Goal: Use online tool/utility: Utilize a website feature to perform a specific function

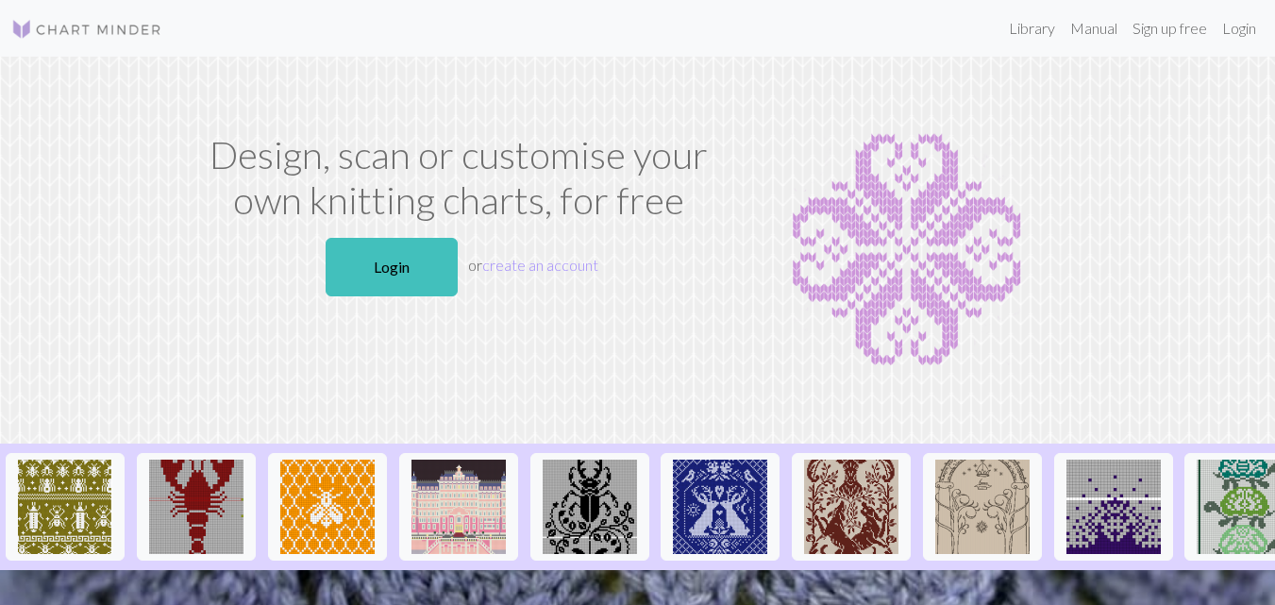
click at [386, 262] on link "Login" at bounding box center [392, 267] width 132 height 59
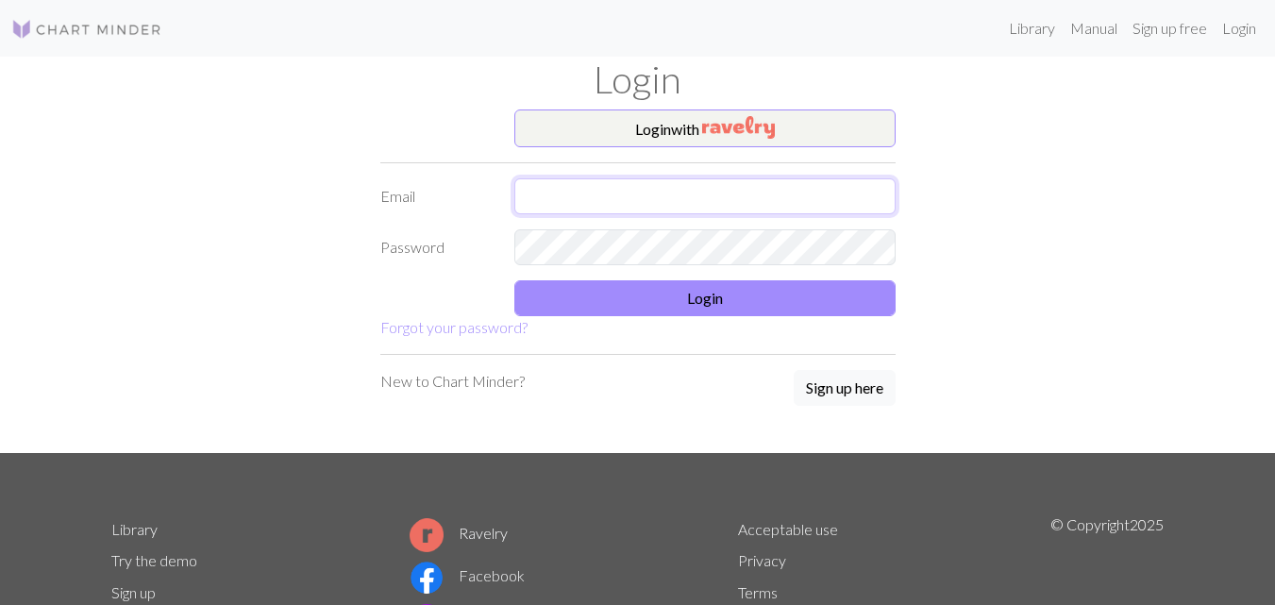
type input "suemulrennan@gmail.com"
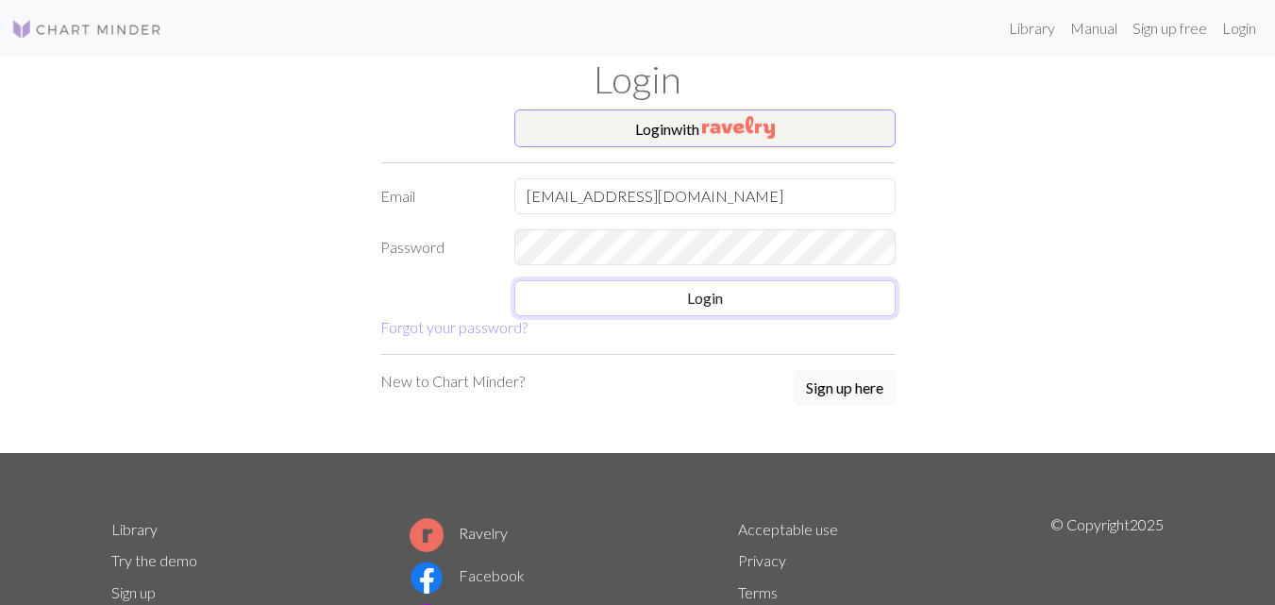
click at [698, 302] on button "Login" at bounding box center [704, 298] width 381 height 36
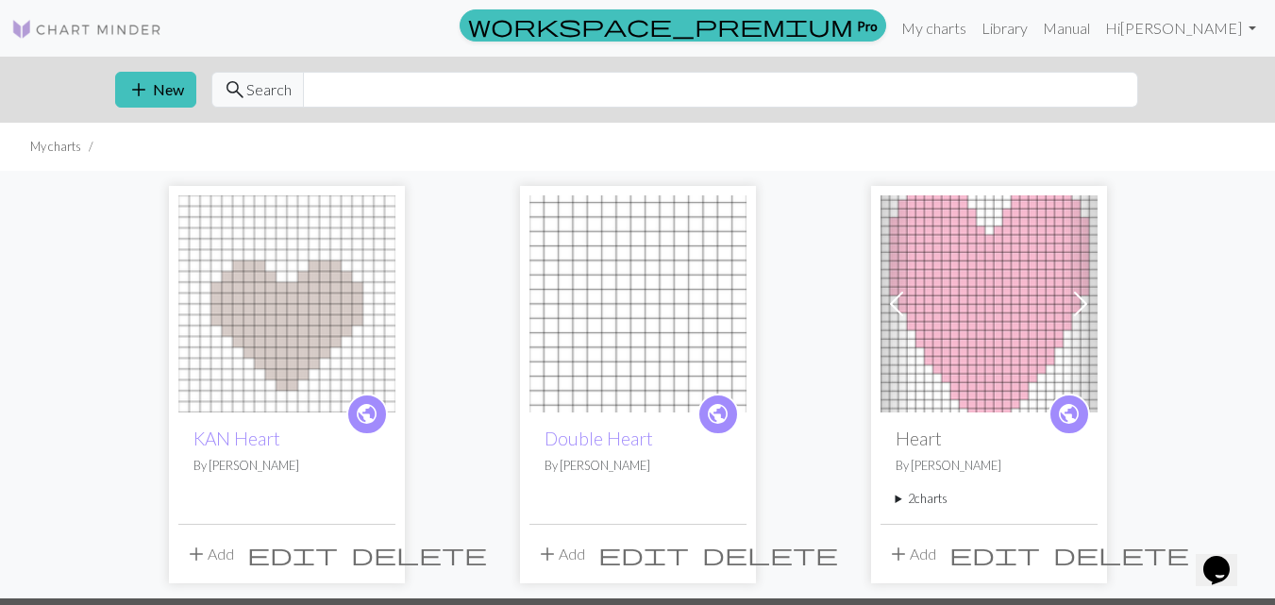
click at [278, 335] on img at bounding box center [286, 303] width 217 height 217
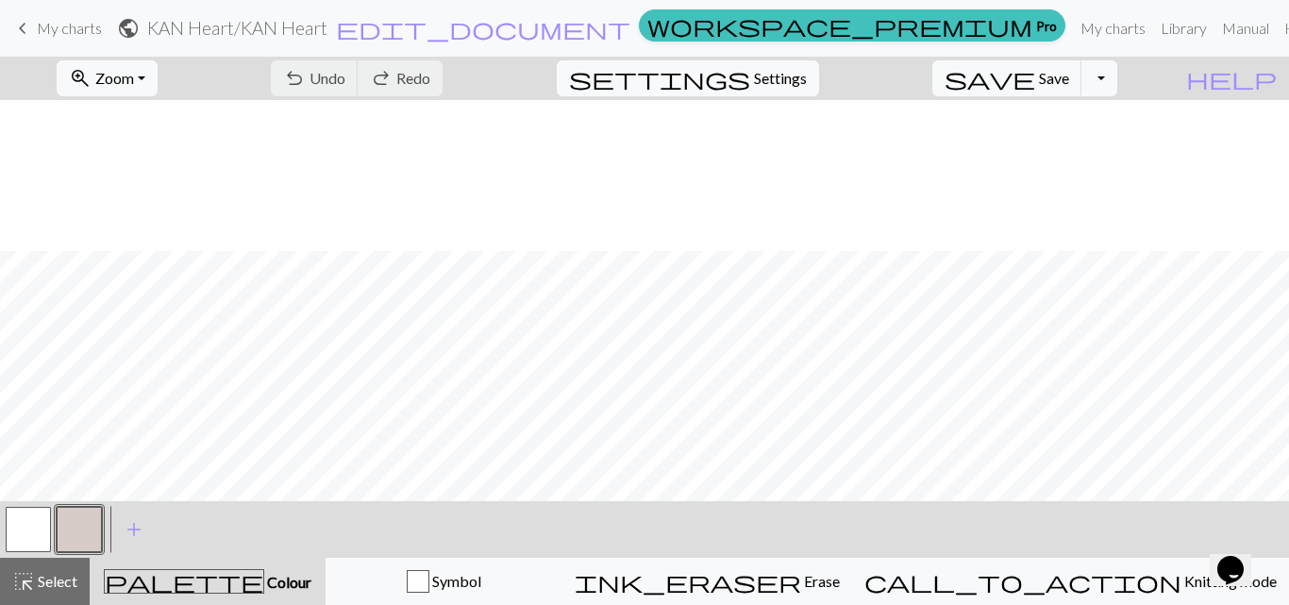
scroll to position [151, 0]
click at [14, 23] on span "keyboard_arrow_left" at bounding box center [22, 28] width 23 height 26
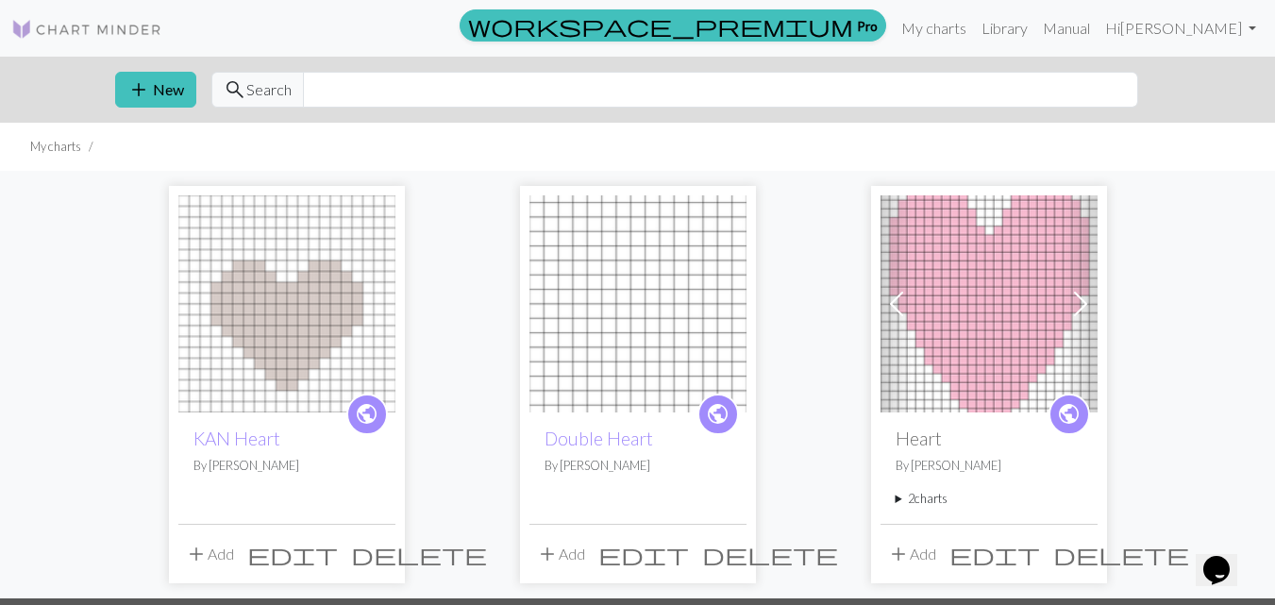
click at [130, 89] on span "add" at bounding box center [138, 89] width 23 height 26
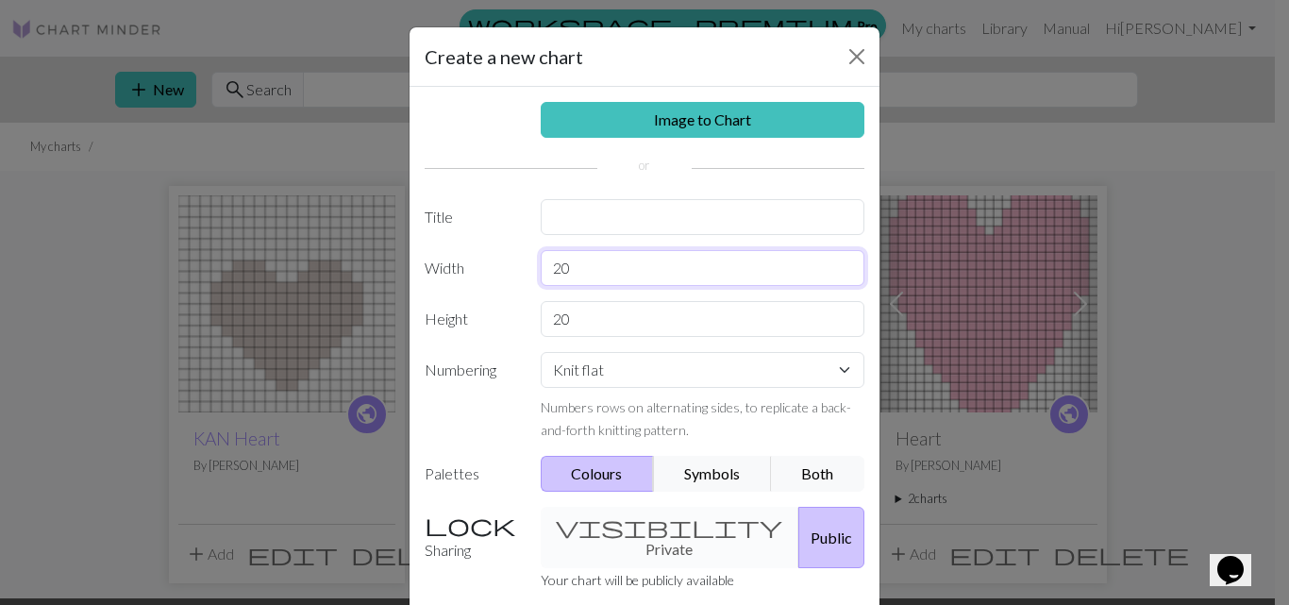
drag, startPoint x: 585, startPoint y: 269, endPoint x: 511, endPoint y: 258, distance: 75.4
click at [530, 262] on div "20" at bounding box center [703, 268] width 347 height 36
type input "15"
drag, startPoint x: 573, startPoint y: 320, endPoint x: 532, endPoint y: 321, distance: 40.6
click at [532, 321] on div "20" at bounding box center [703, 319] width 347 height 36
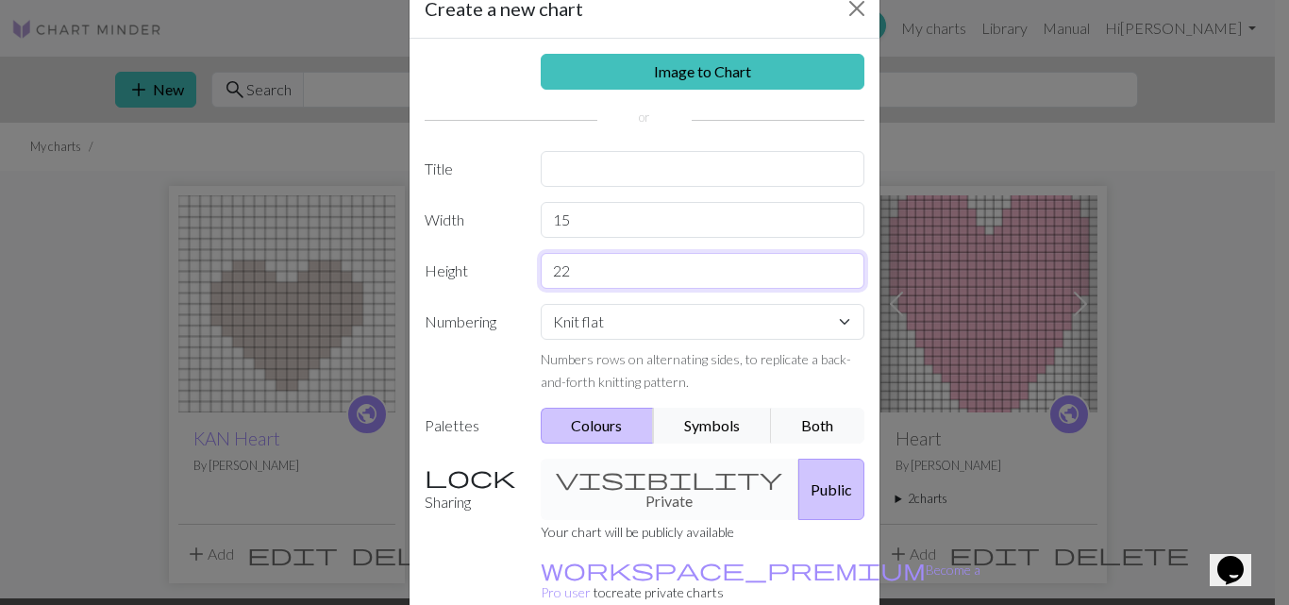
scroll to position [141, 0]
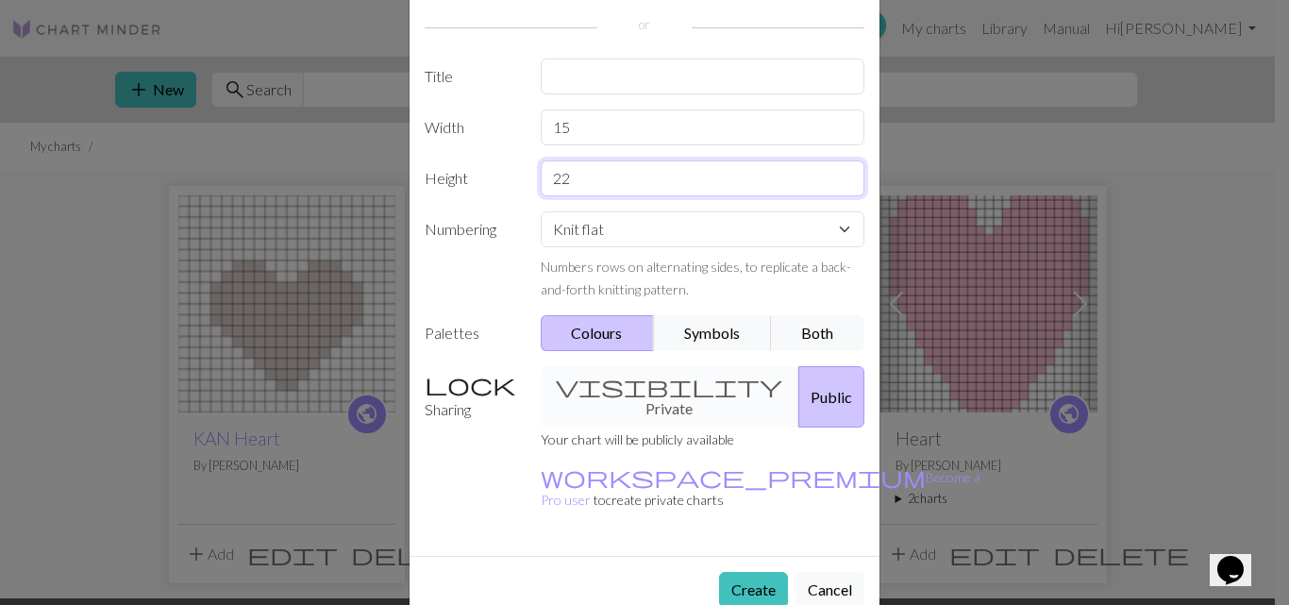
type input "22"
click at [762, 572] on button "Create" at bounding box center [753, 590] width 69 height 36
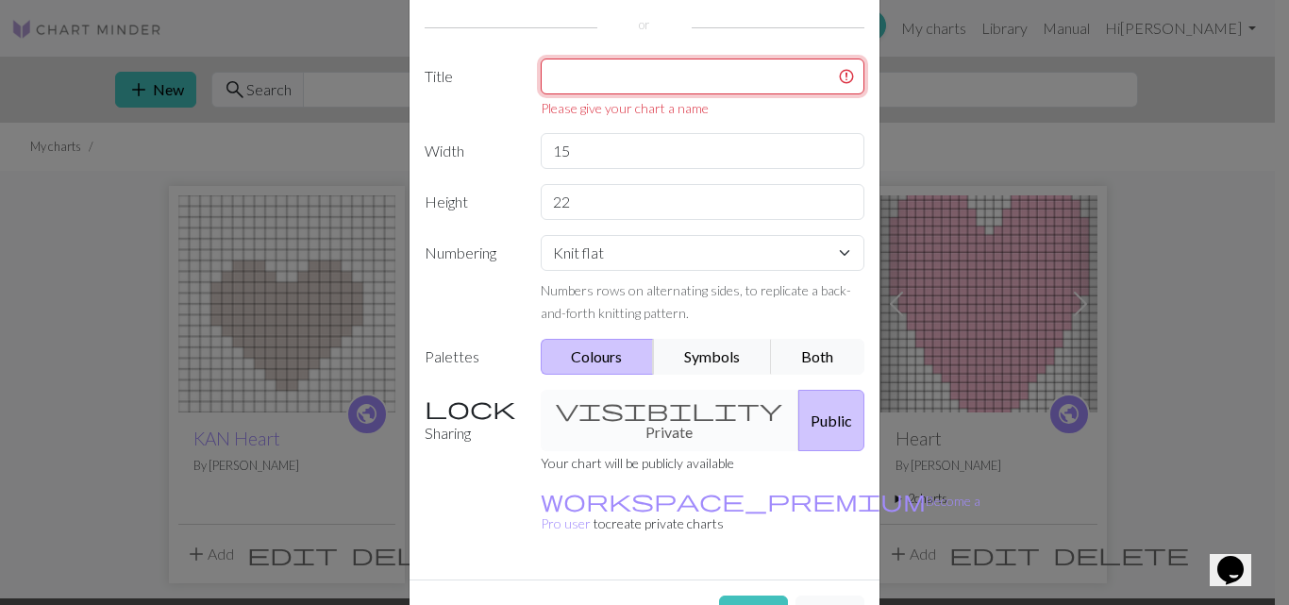
click at [599, 76] on input "text" at bounding box center [703, 77] width 325 height 36
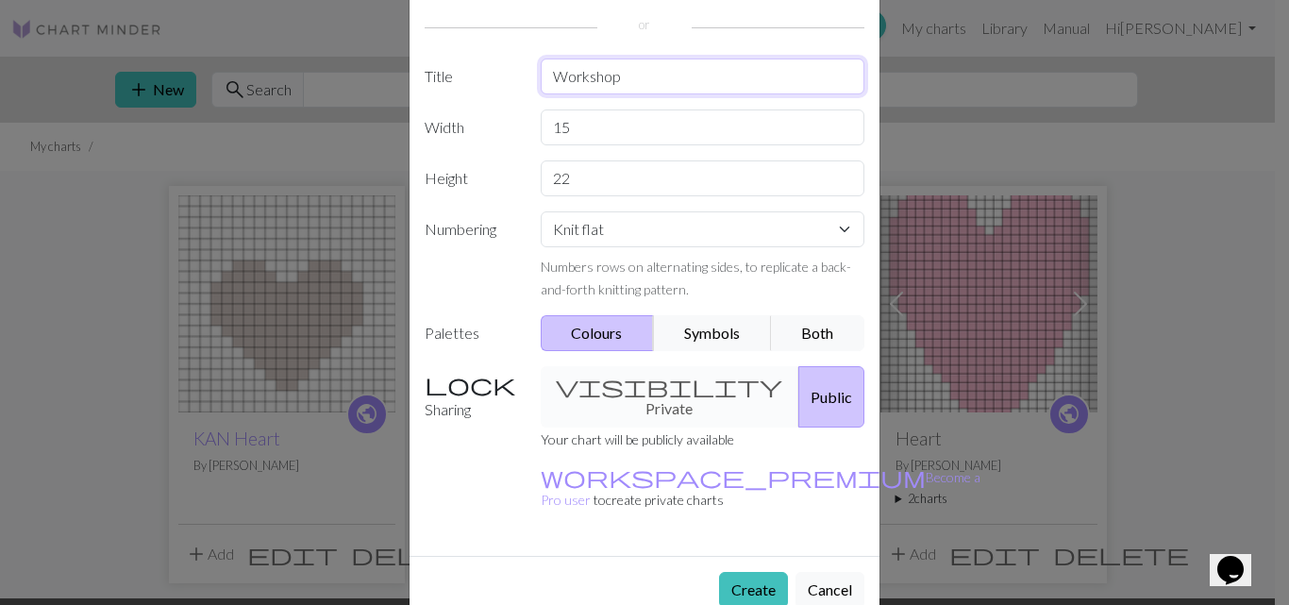
type input "Workshop"
click at [734, 572] on button "Create" at bounding box center [753, 590] width 69 height 36
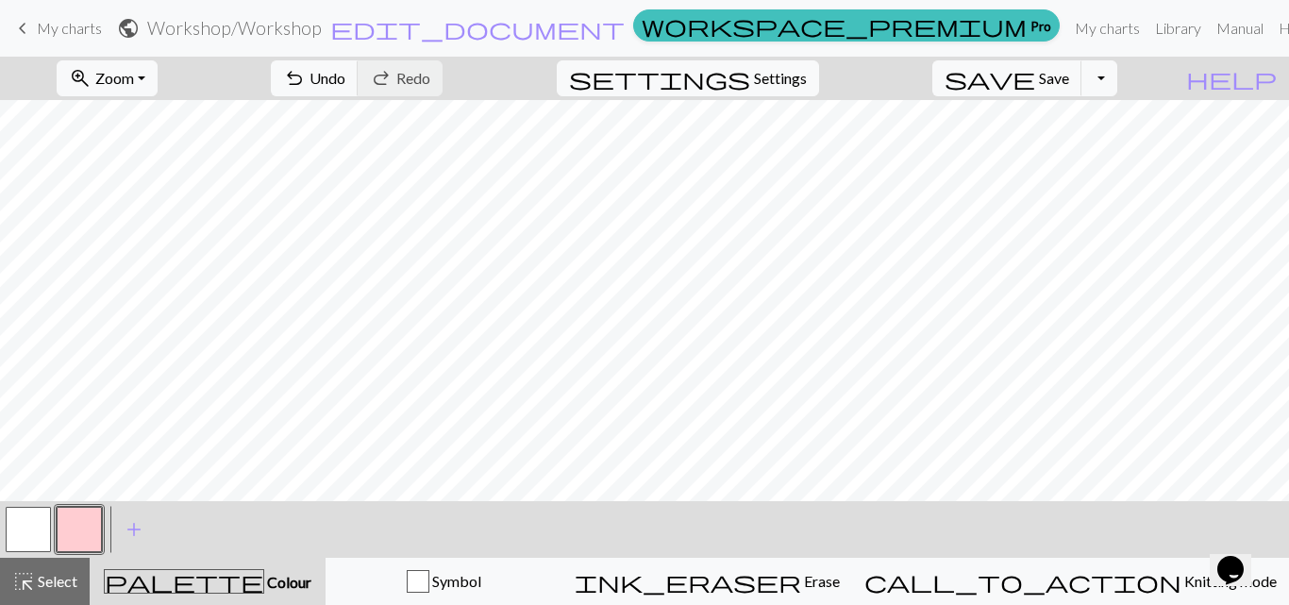
click at [457, 88] on div "undo Undo Undo redo Redo Redo" at bounding box center [357, 78] width 200 height 43
click at [345, 84] on span "Undo" at bounding box center [328, 78] width 36 height 18
click at [126, 534] on span "add" at bounding box center [134, 529] width 23 height 26
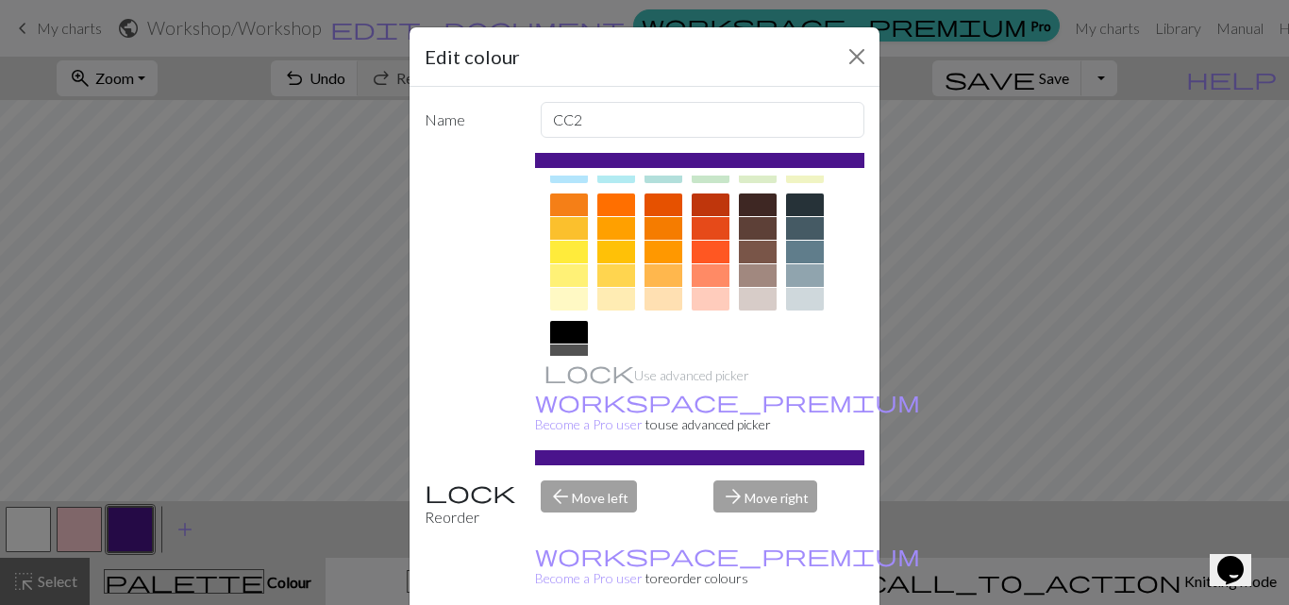
scroll to position [264, 0]
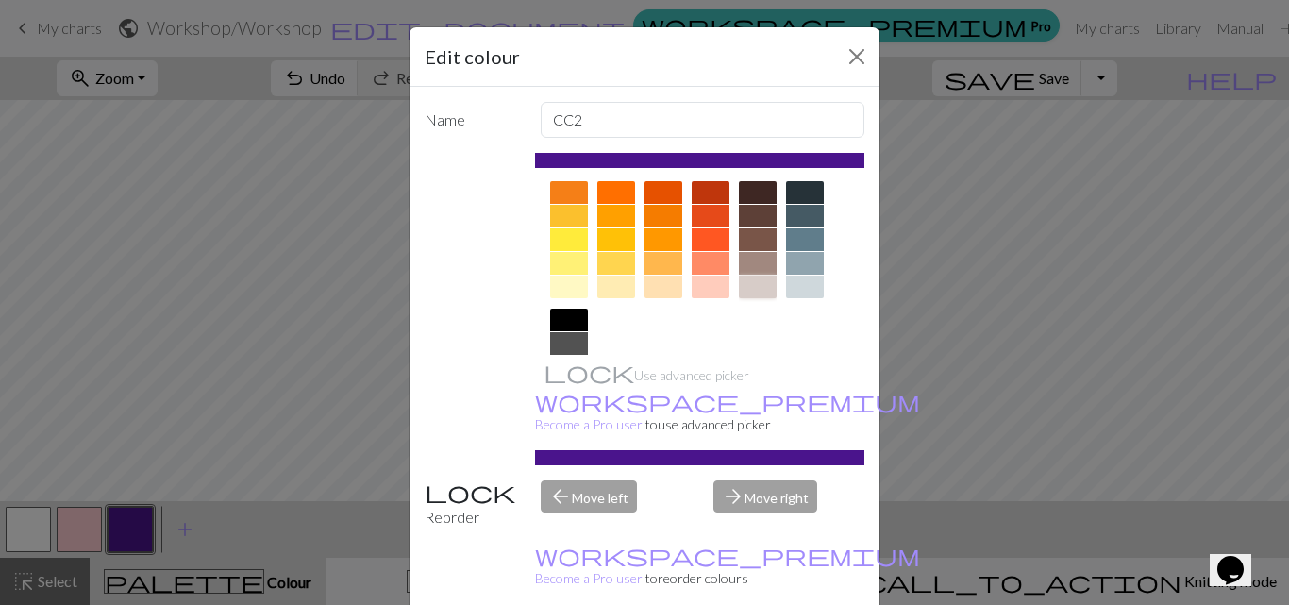
click at [752, 288] on div at bounding box center [758, 287] width 38 height 23
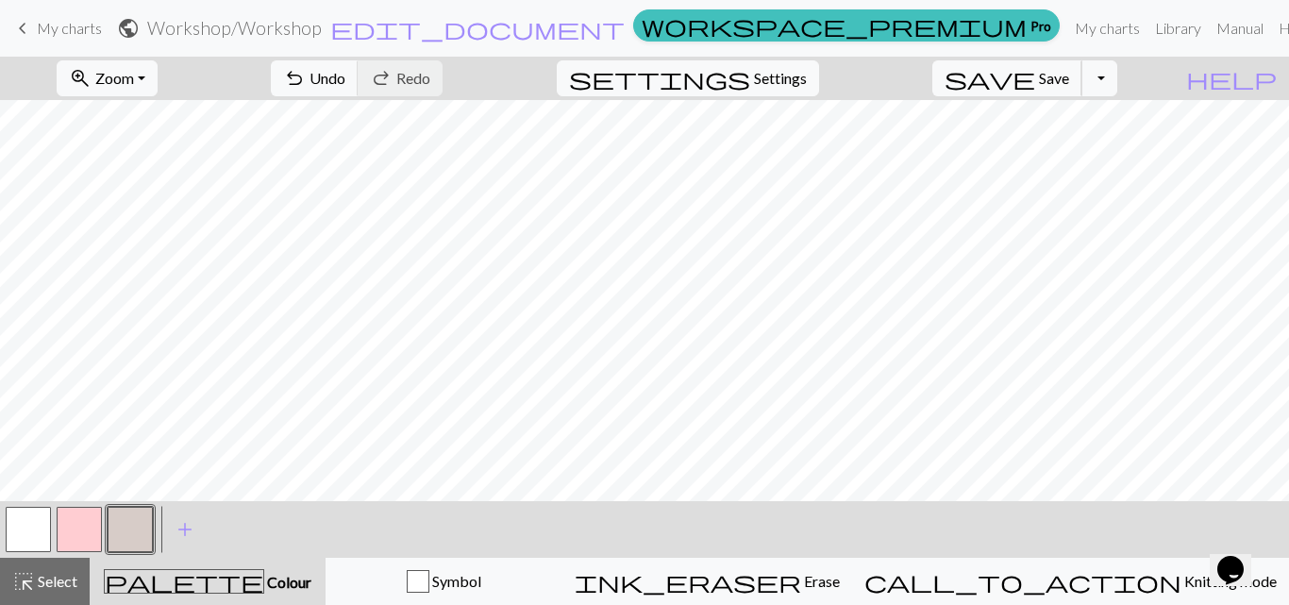
click at [1069, 76] on span "Save" at bounding box center [1054, 78] width 30 height 18
click at [1069, 73] on span "Save" at bounding box center [1054, 78] width 30 height 18
click at [1118, 76] on button "Toggle Dropdown" at bounding box center [1100, 78] width 36 height 36
click at [1102, 143] on button "save_alt Download" at bounding box center [960, 150] width 311 height 30
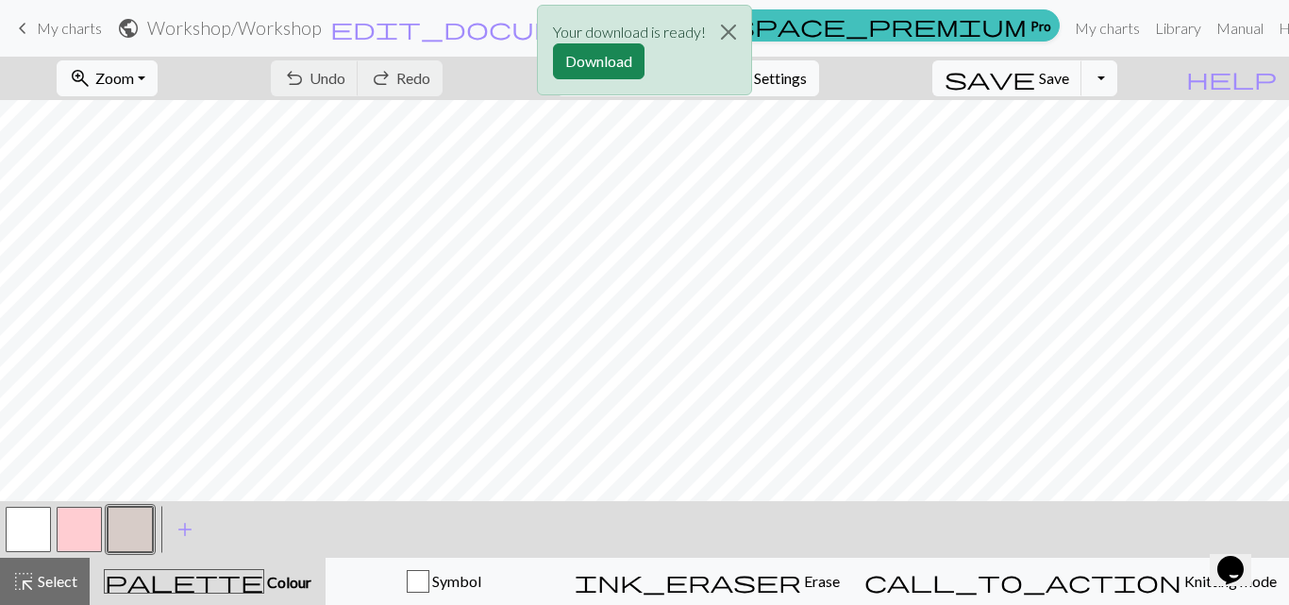
click at [576, 53] on button "Download" at bounding box center [599, 61] width 92 height 36
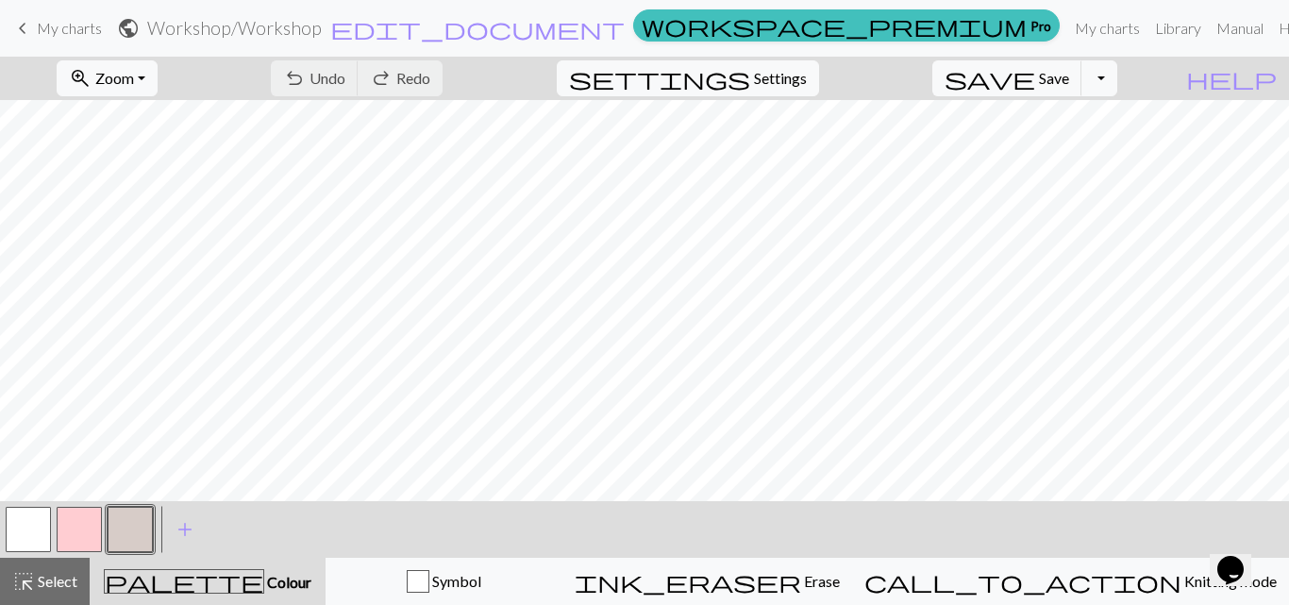
click at [25, 25] on span "keyboard_arrow_left" at bounding box center [22, 28] width 23 height 26
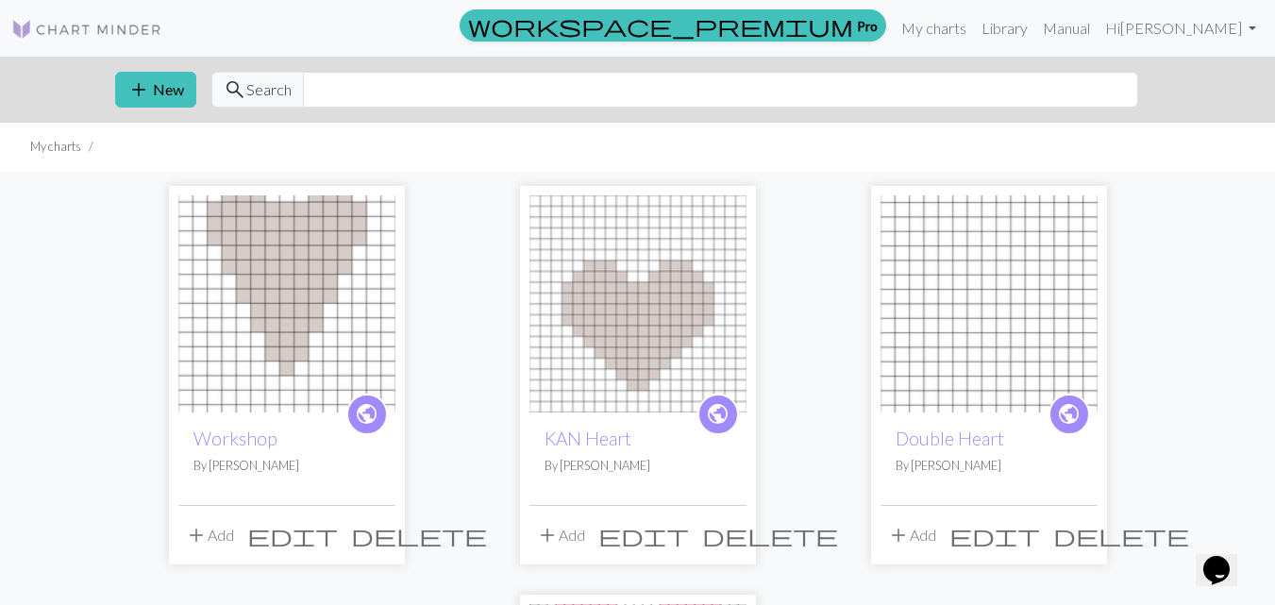
click at [163, 87] on button "add New" at bounding box center [155, 90] width 81 height 36
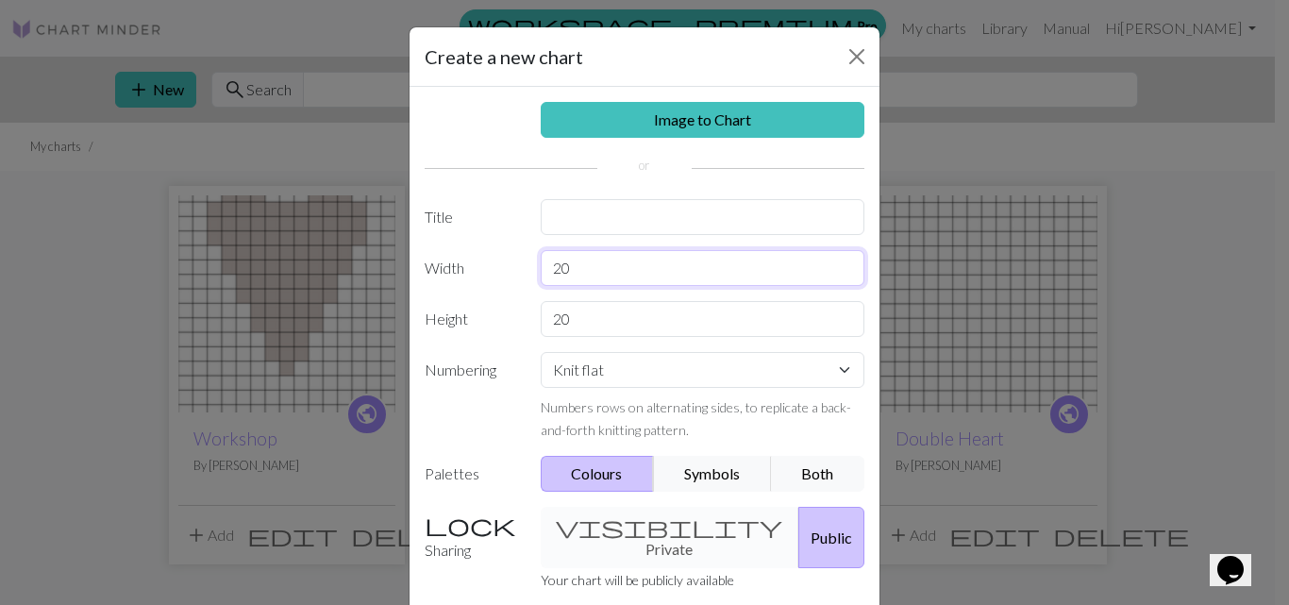
drag, startPoint x: 569, startPoint y: 271, endPoint x: 525, endPoint y: 266, distance: 44.6
click at [530, 266] on div "20" at bounding box center [703, 268] width 347 height 36
type input "15"
click at [569, 313] on input "20" at bounding box center [703, 319] width 325 height 36
type input "22"
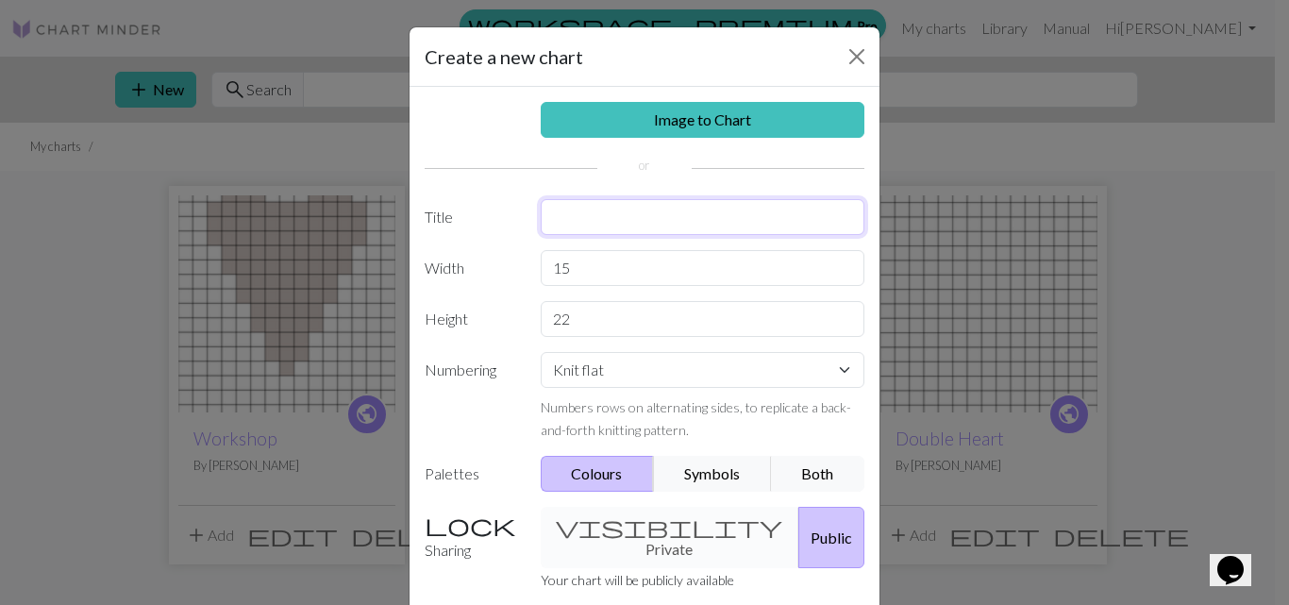
click at [557, 218] on input "text" at bounding box center [703, 217] width 325 height 36
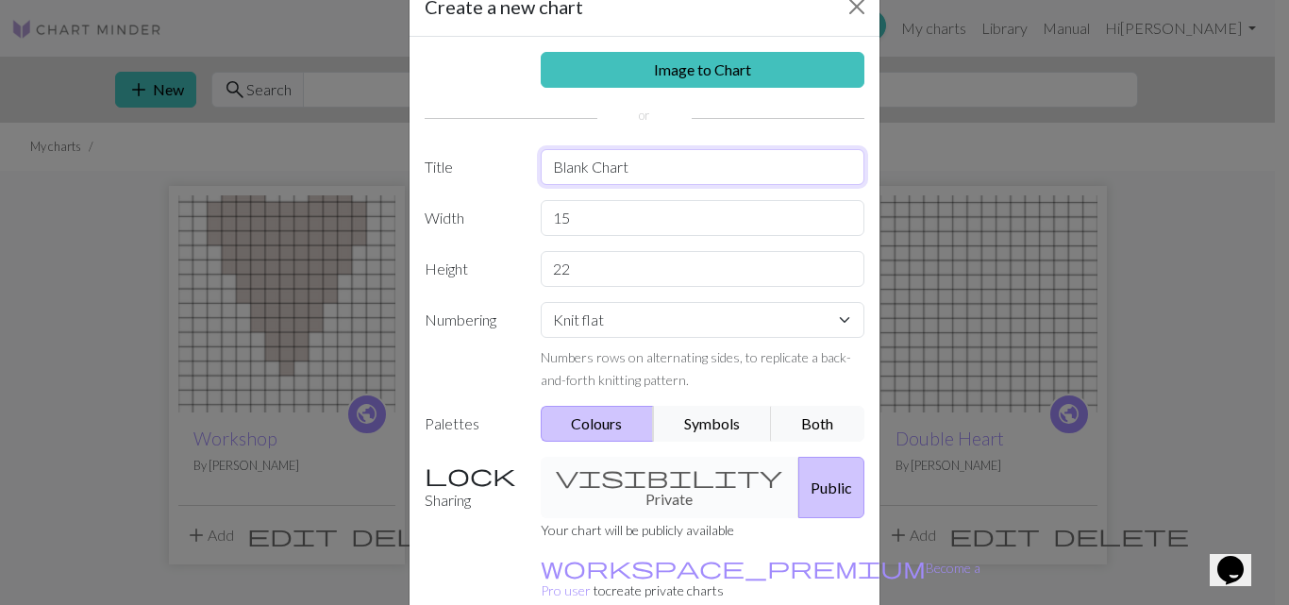
scroll to position [141, 0]
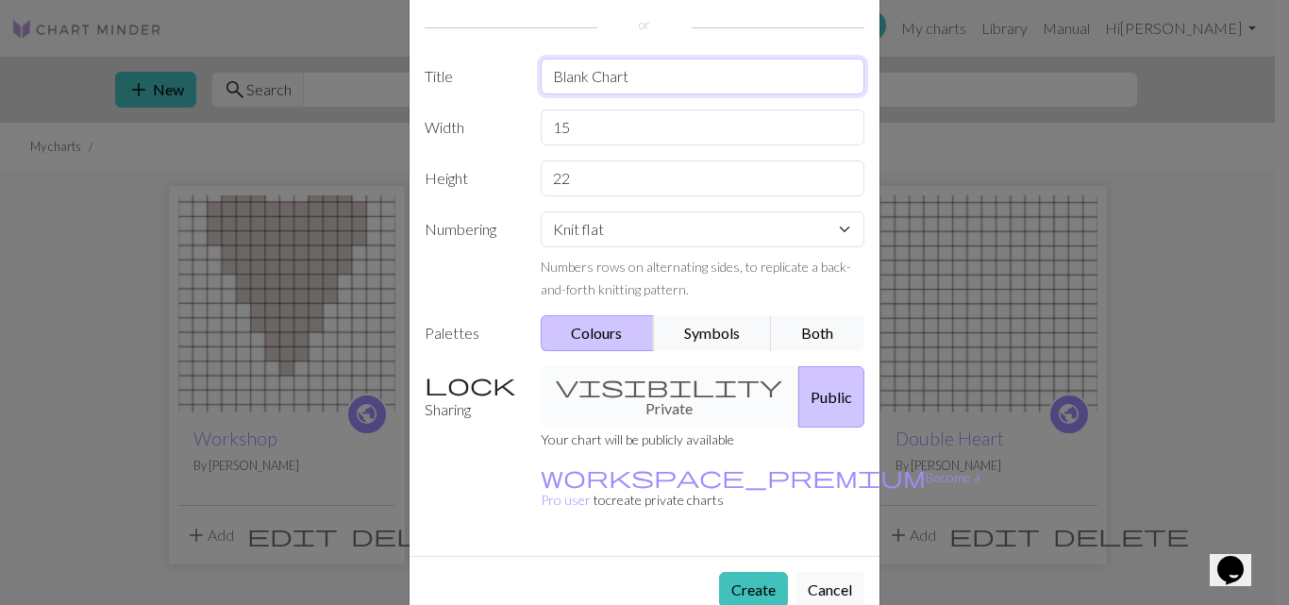
type input "Blank Chart"
click at [733, 572] on button "Create" at bounding box center [753, 590] width 69 height 36
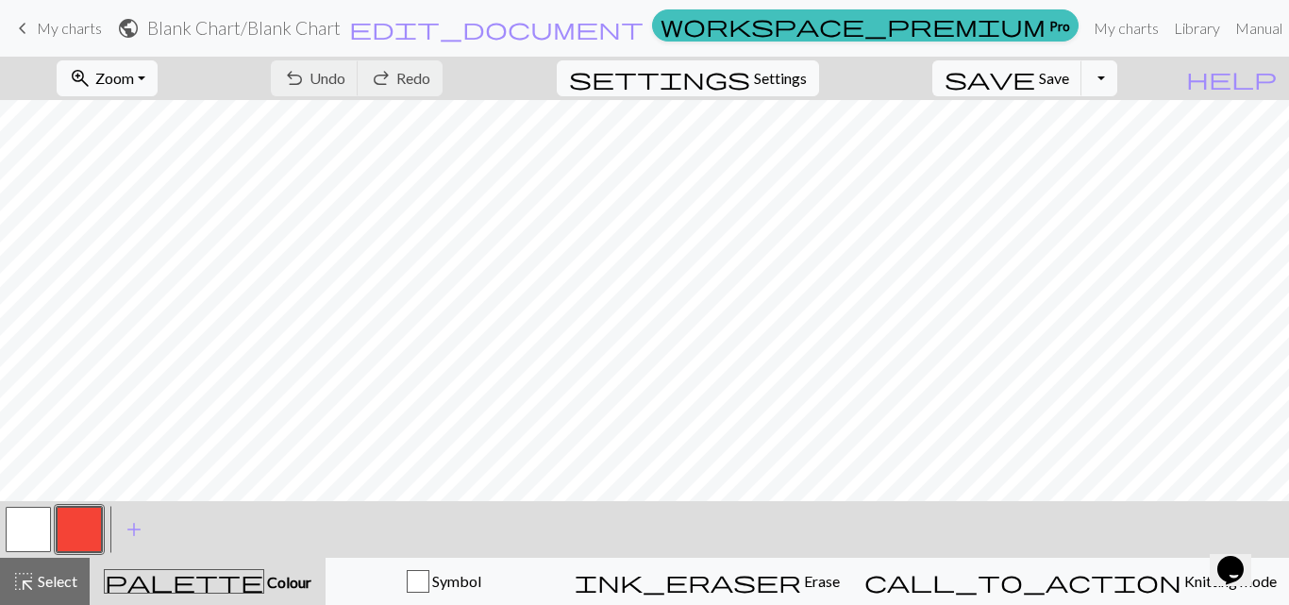
click at [1118, 77] on button "Toggle Dropdown" at bounding box center [1100, 78] width 36 height 36
click at [1073, 154] on button "save_alt Download" at bounding box center [960, 150] width 311 height 30
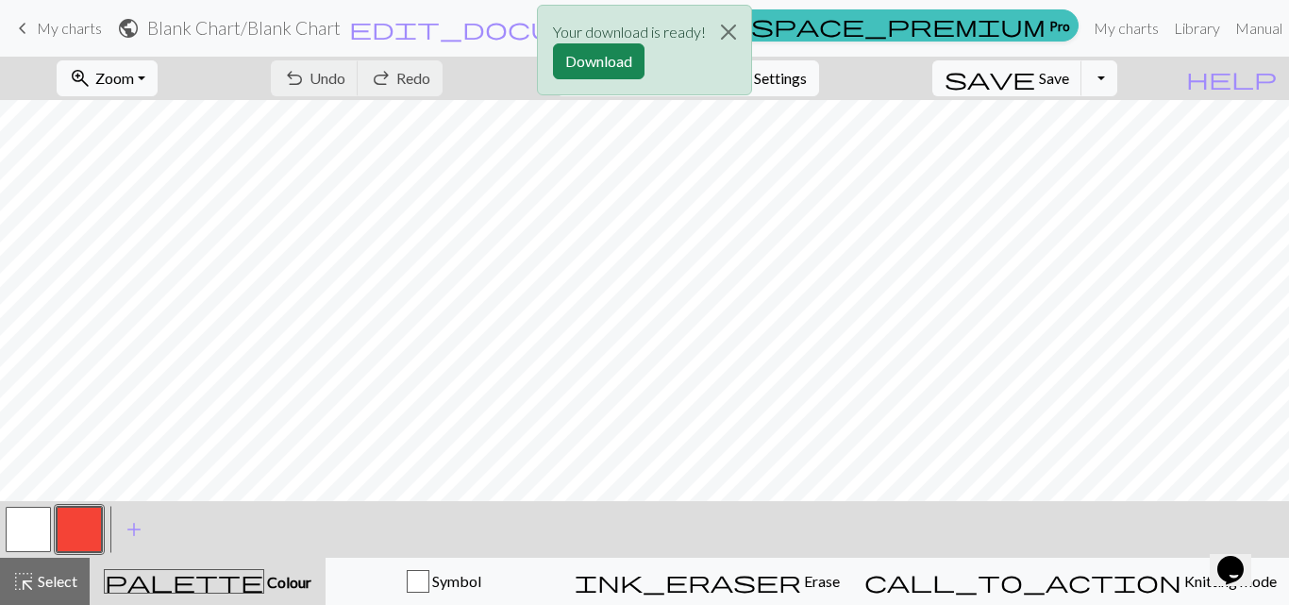
click at [596, 63] on button "Download" at bounding box center [599, 61] width 92 height 36
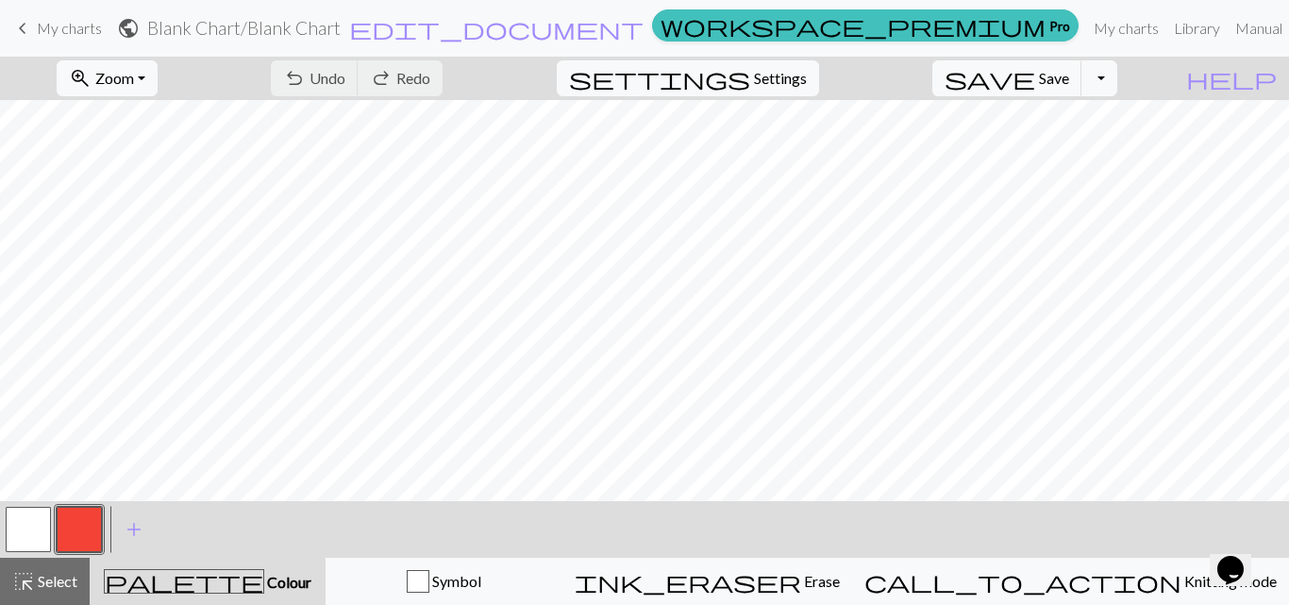
click at [70, 35] on span "My charts" at bounding box center [69, 28] width 65 height 18
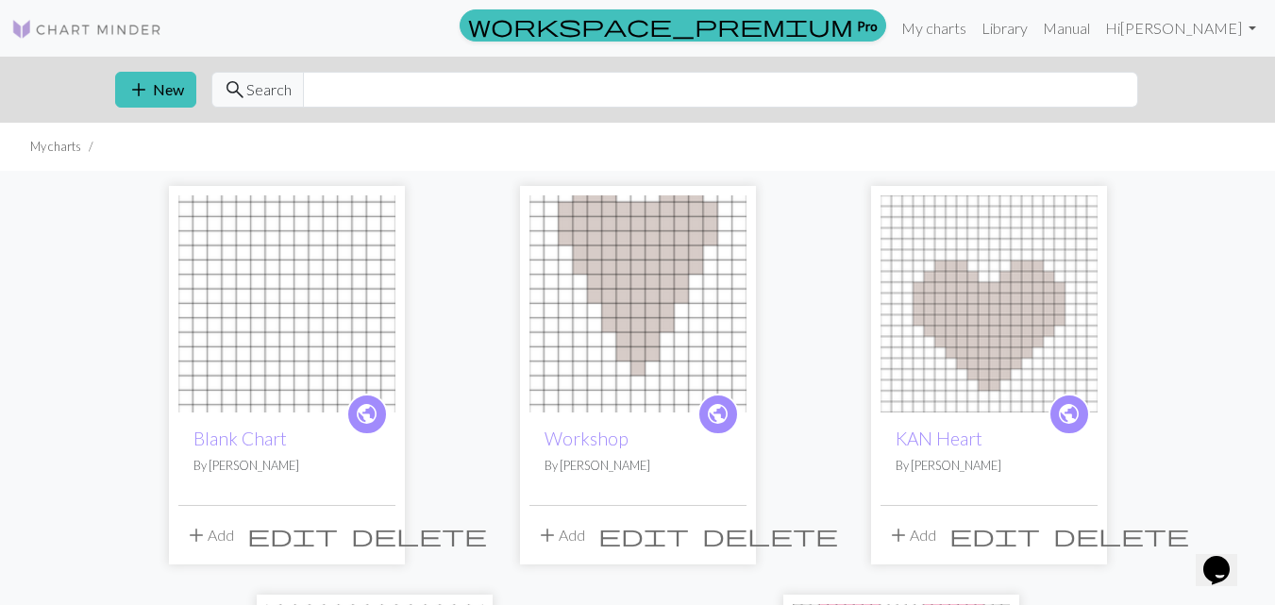
click at [638, 373] on img at bounding box center [638, 303] width 217 height 217
click at [639, 377] on img at bounding box center [638, 303] width 217 height 217
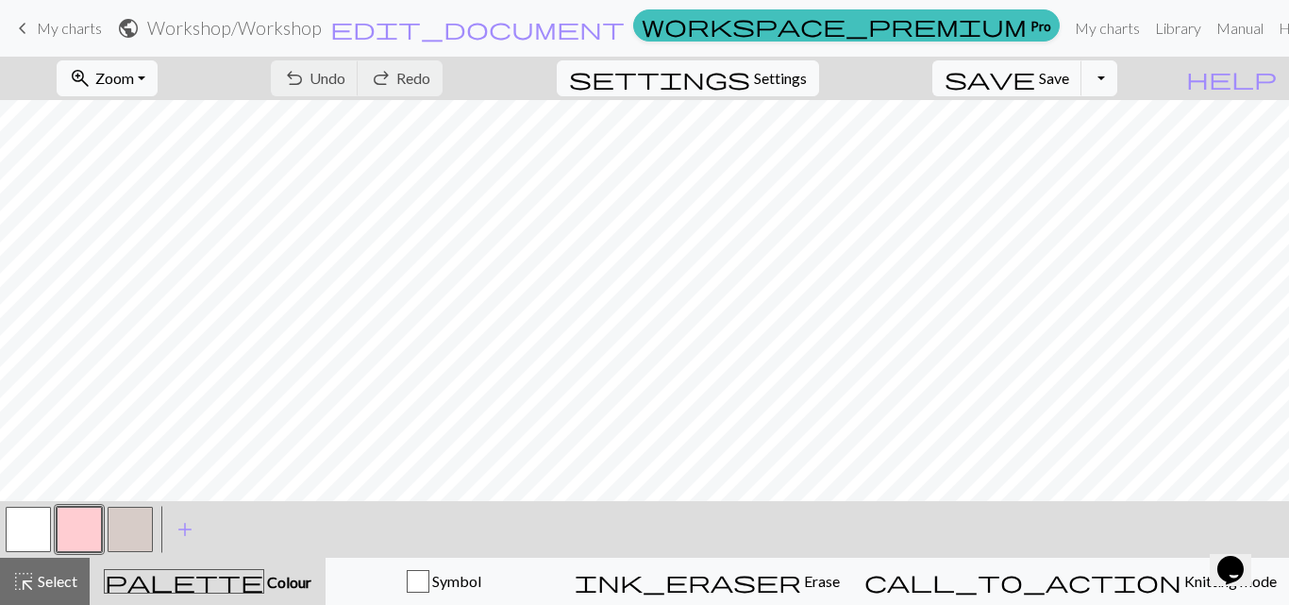
click at [840, 581] on span "Erase" at bounding box center [820, 581] width 39 height 18
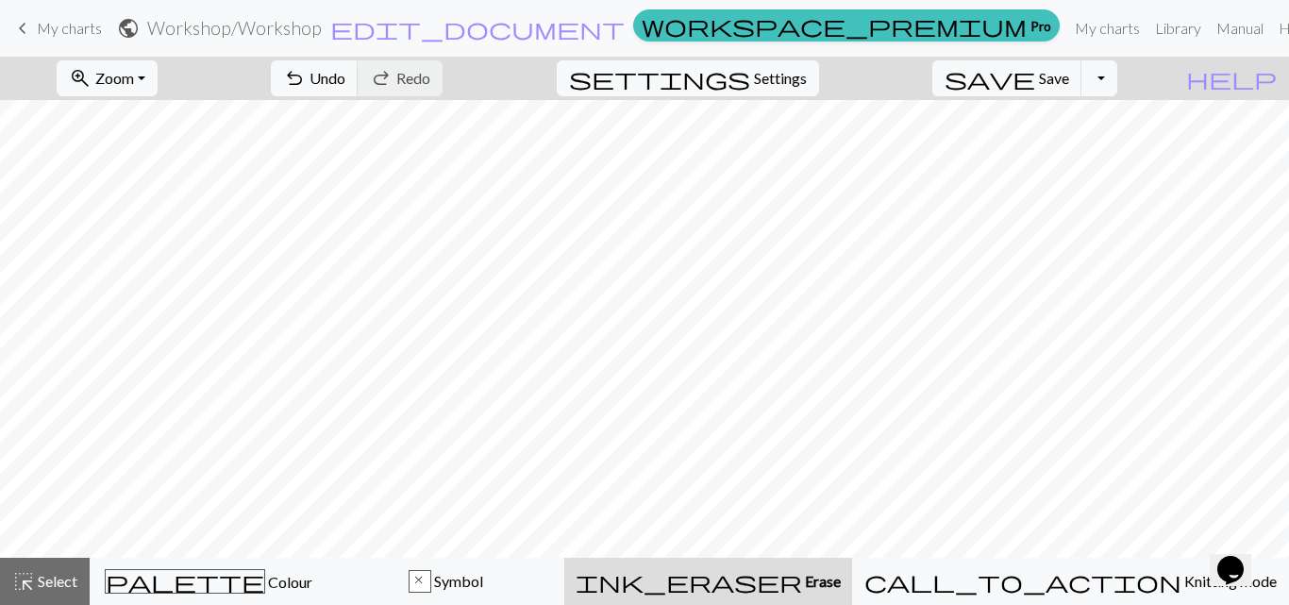
click at [841, 584] on span "Erase" at bounding box center [821, 581] width 39 height 18
click at [841, 585] on span "Erase" at bounding box center [821, 581] width 39 height 18
click at [53, 25] on span "My charts" at bounding box center [69, 28] width 65 height 18
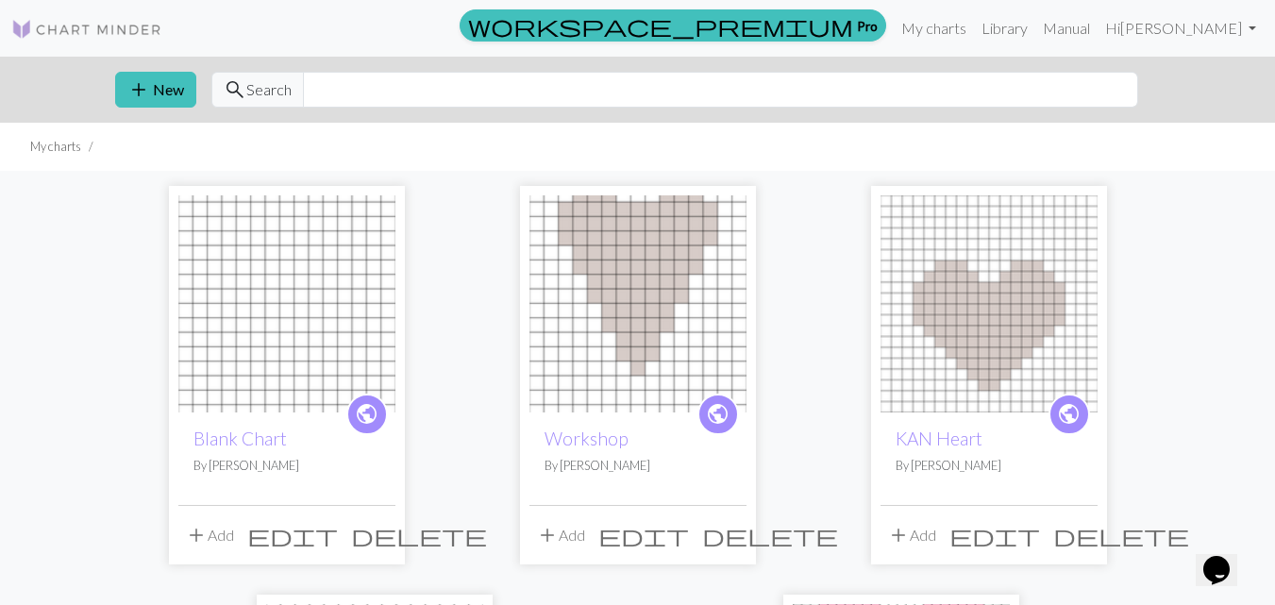
click at [689, 540] on span "edit" at bounding box center [643, 535] width 91 height 26
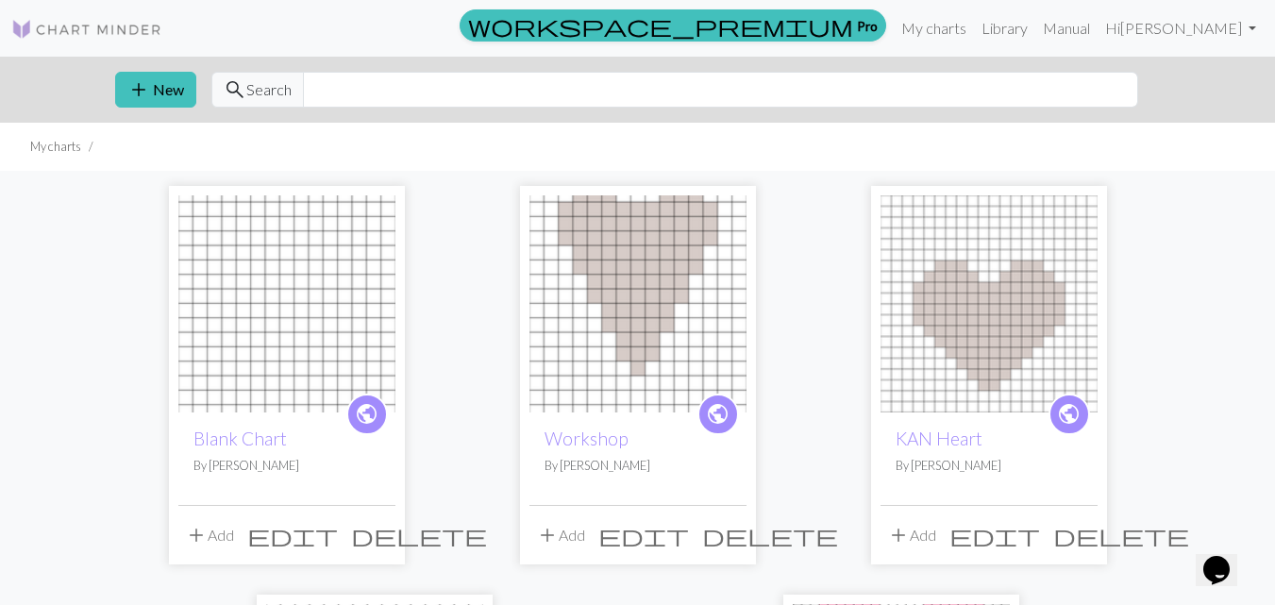
click at [666, 340] on img at bounding box center [638, 303] width 217 height 217
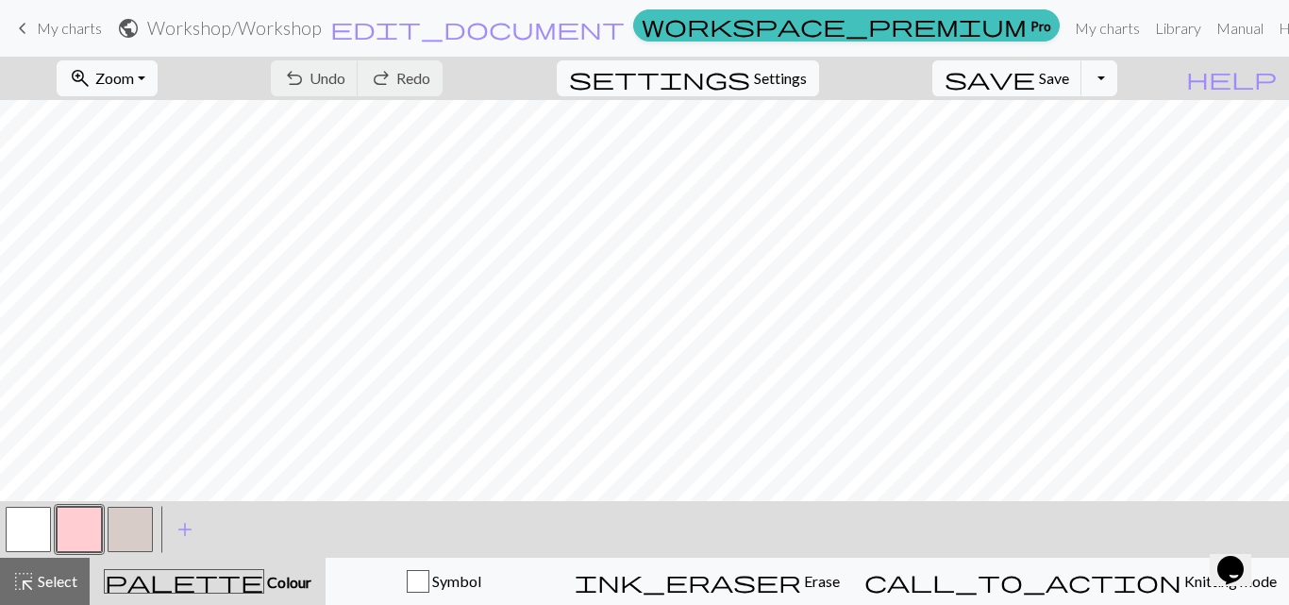
click at [31, 24] on span "keyboard_arrow_left" at bounding box center [22, 28] width 23 height 26
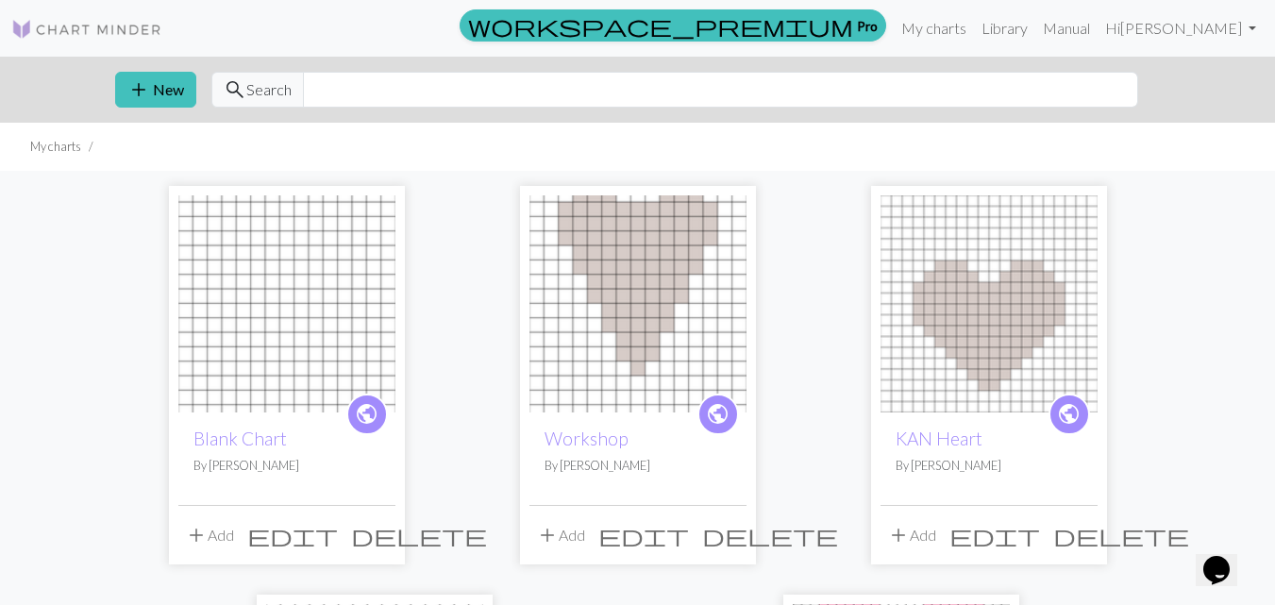
click at [730, 533] on span "delete" at bounding box center [770, 535] width 136 height 26
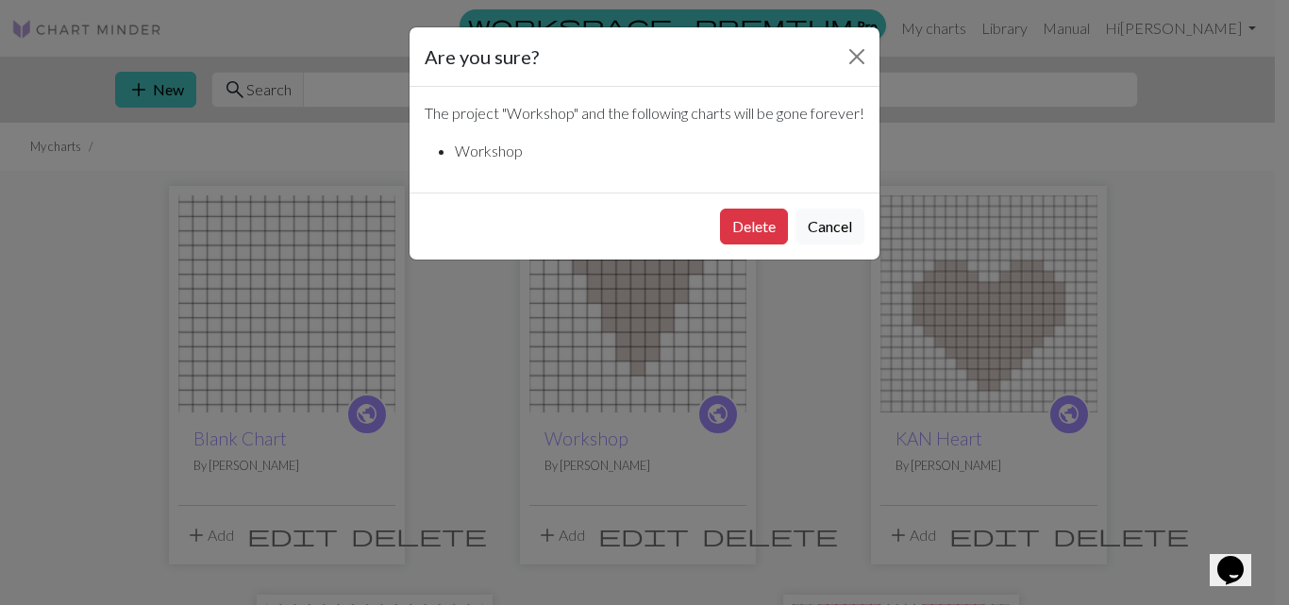
click at [752, 244] on button "Delete" at bounding box center [754, 227] width 68 height 36
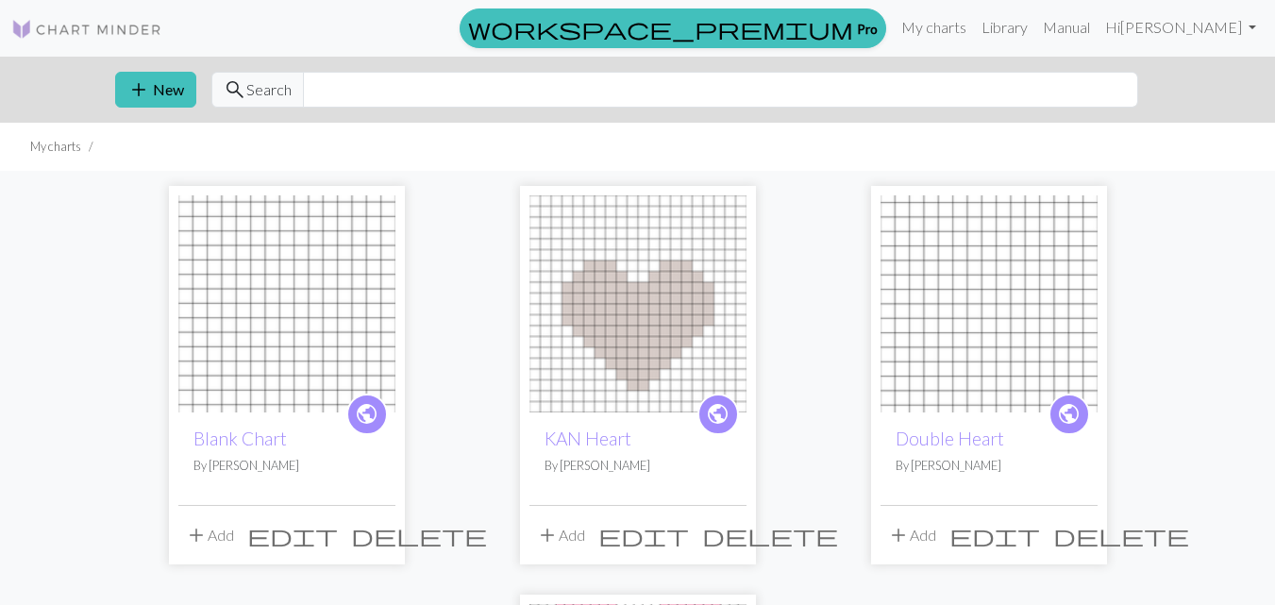
click at [688, 295] on img at bounding box center [638, 303] width 217 height 217
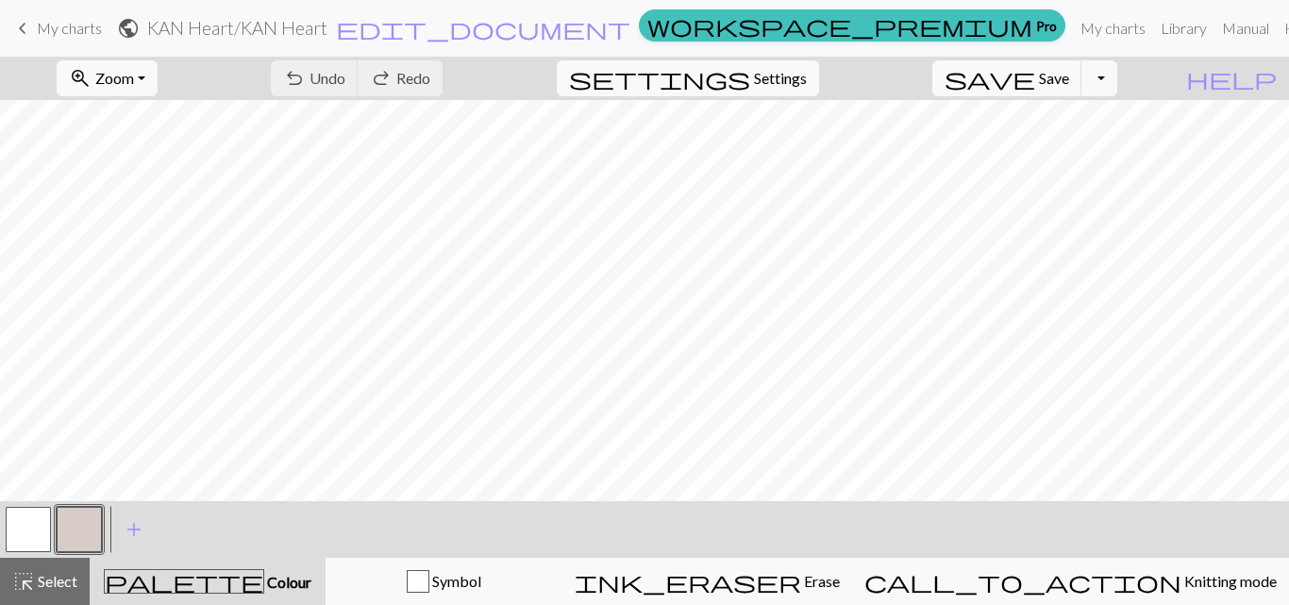
click at [26, 25] on span "keyboard_arrow_left" at bounding box center [22, 28] width 23 height 26
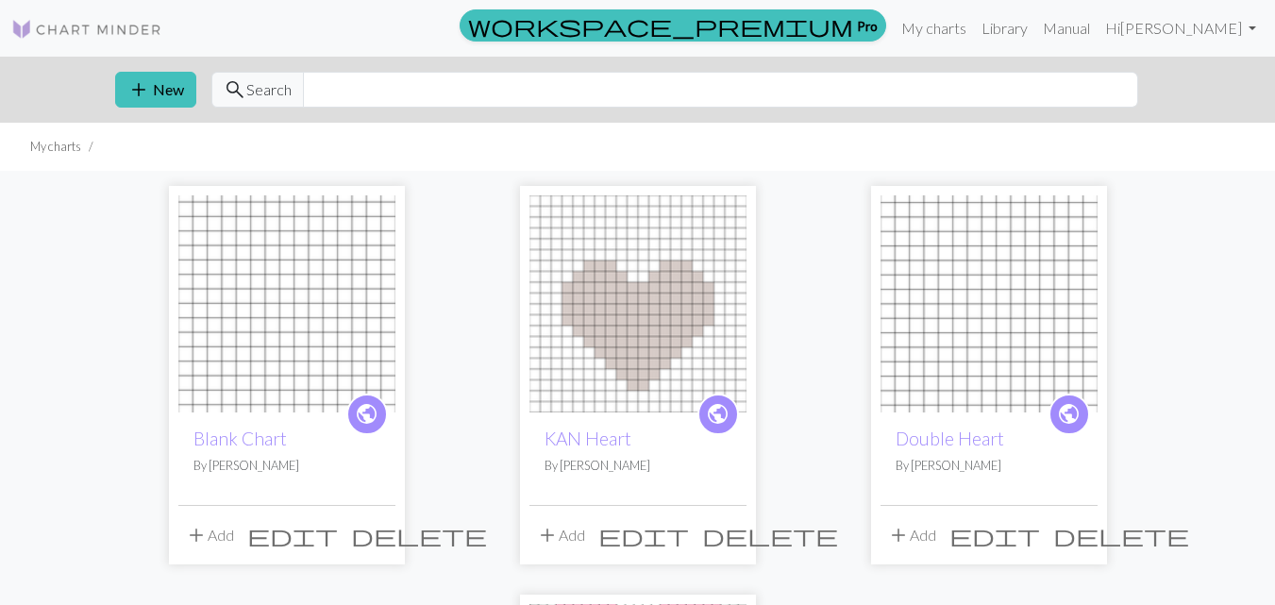
click at [159, 89] on button "add New" at bounding box center [155, 90] width 81 height 36
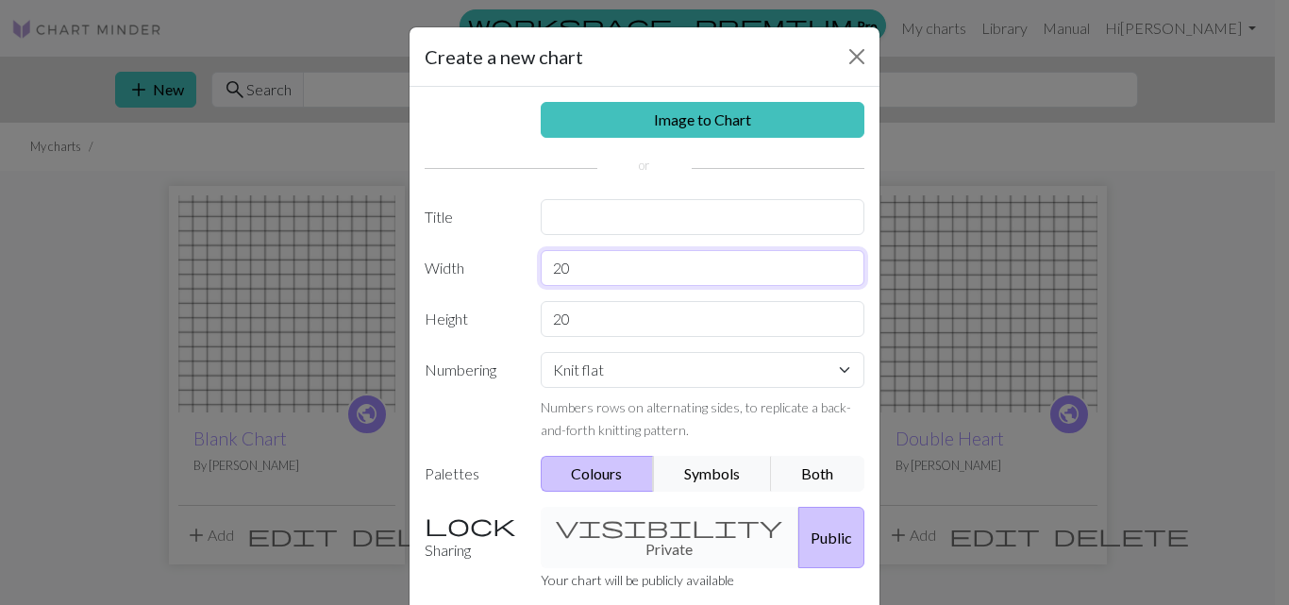
drag, startPoint x: 573, startPoint y: 269, endPoint x: 498, endPoint y: 269, distance: 74.6
click at [500, 269] on div "Width 20" at bounding box center [644, 268] width 463 height 36
type input "15"
click at [573, 322] on input "20" at bounding box center [703, 319] width 325 height 36
type input "22"
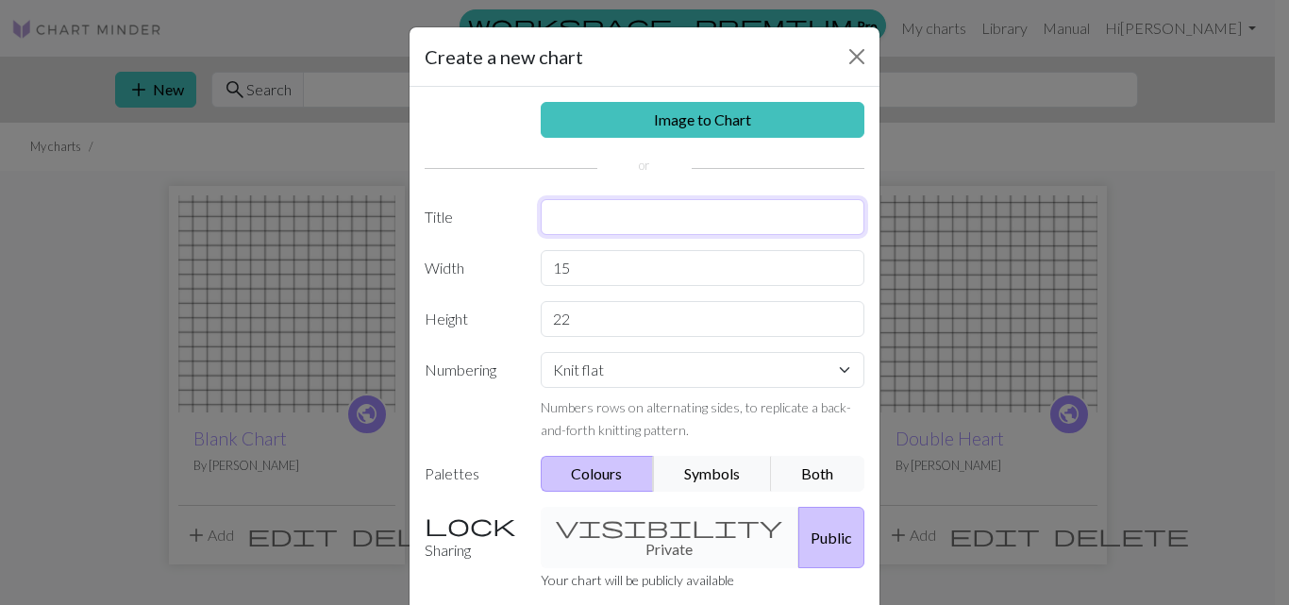
click at [557, 221] on input "text" at bounding box center [703, 217] width 325 height 36
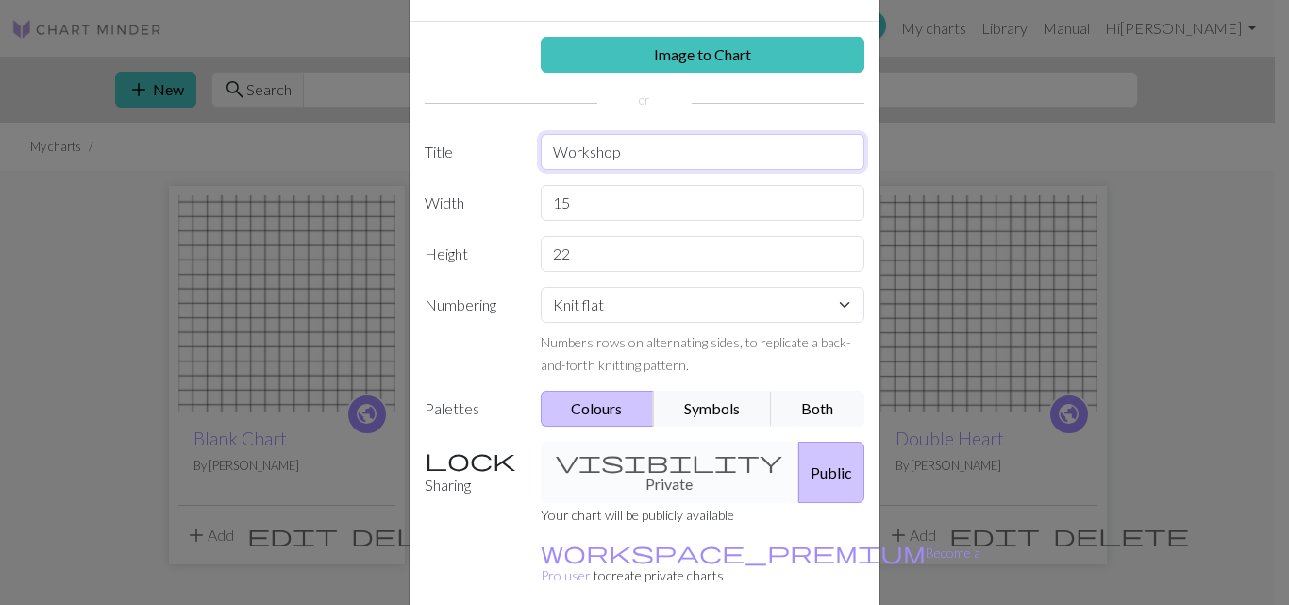
scroll to position [141, 0]
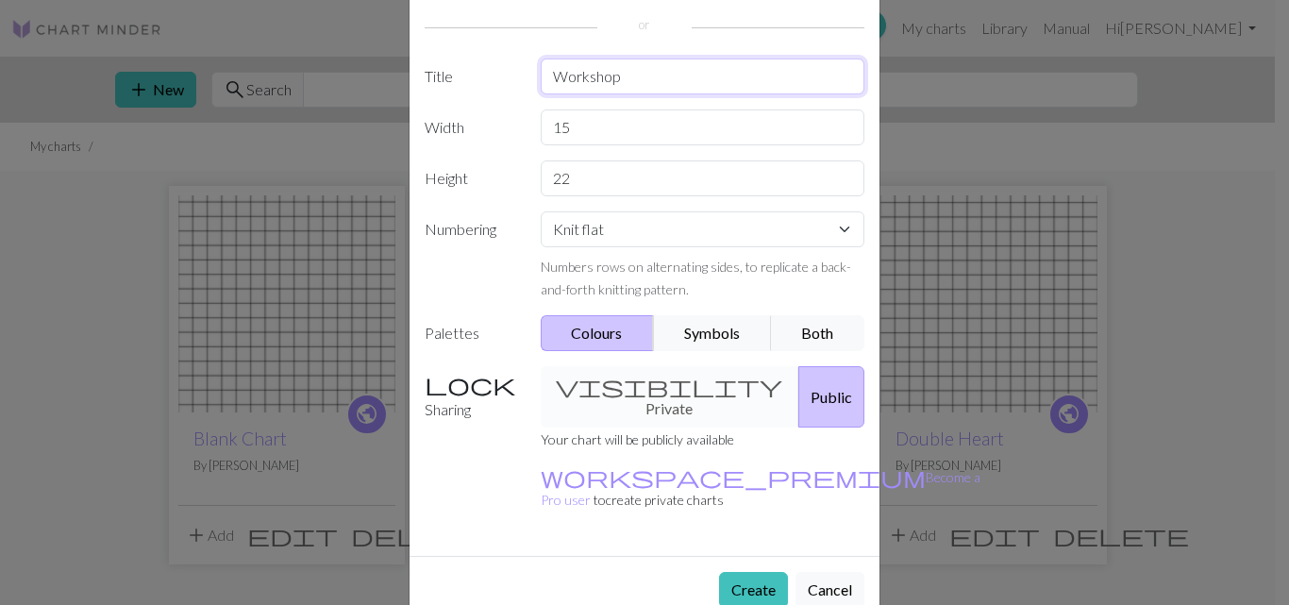
type input "Workshop"
click at [737, 572] on button "Create" at bounding box center [753, 590] width 69 height 36
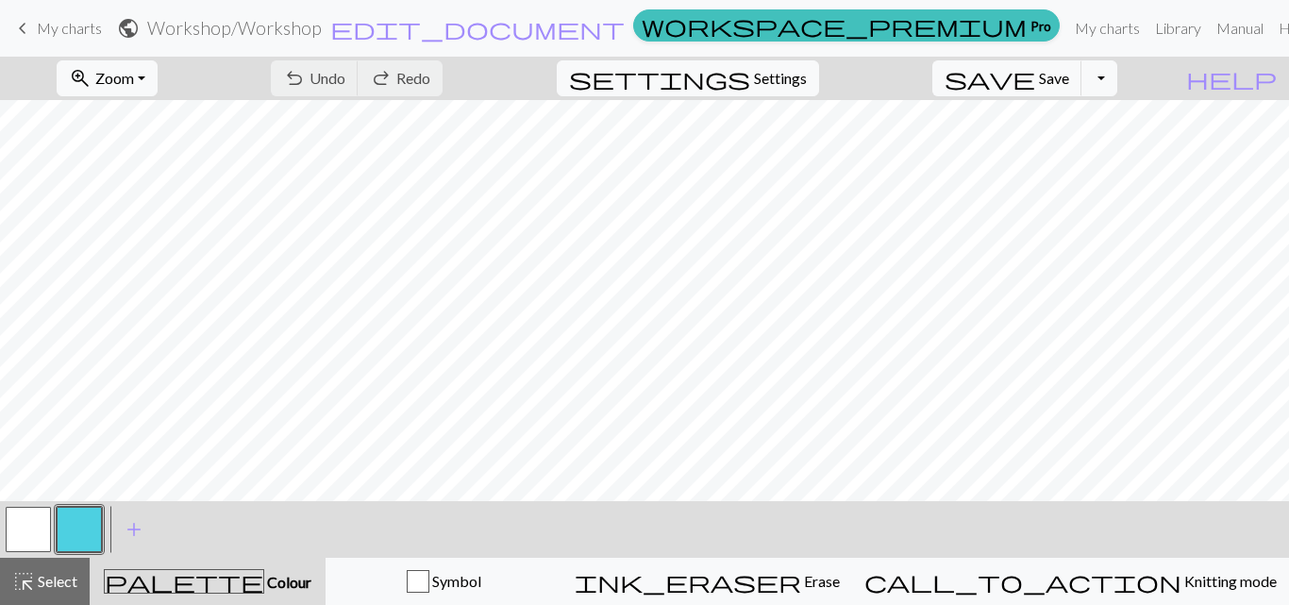
click at [131, 530] on span "add" at bounding box center [134, 529] width 23 height 26
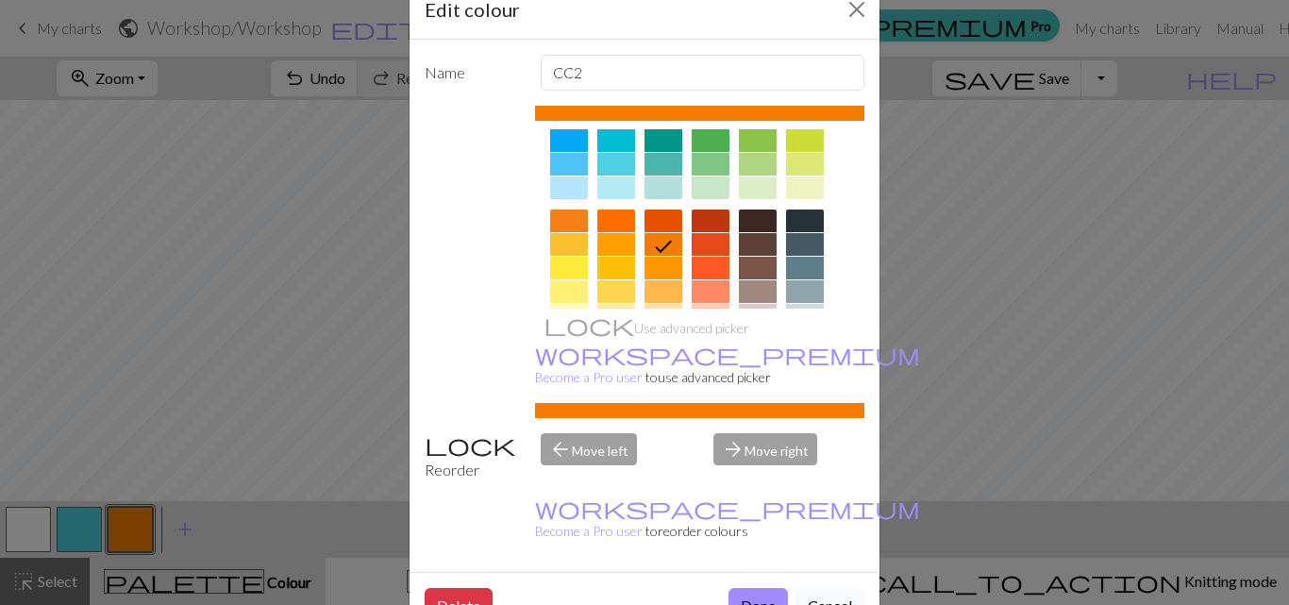
scroll to position [227, 0]
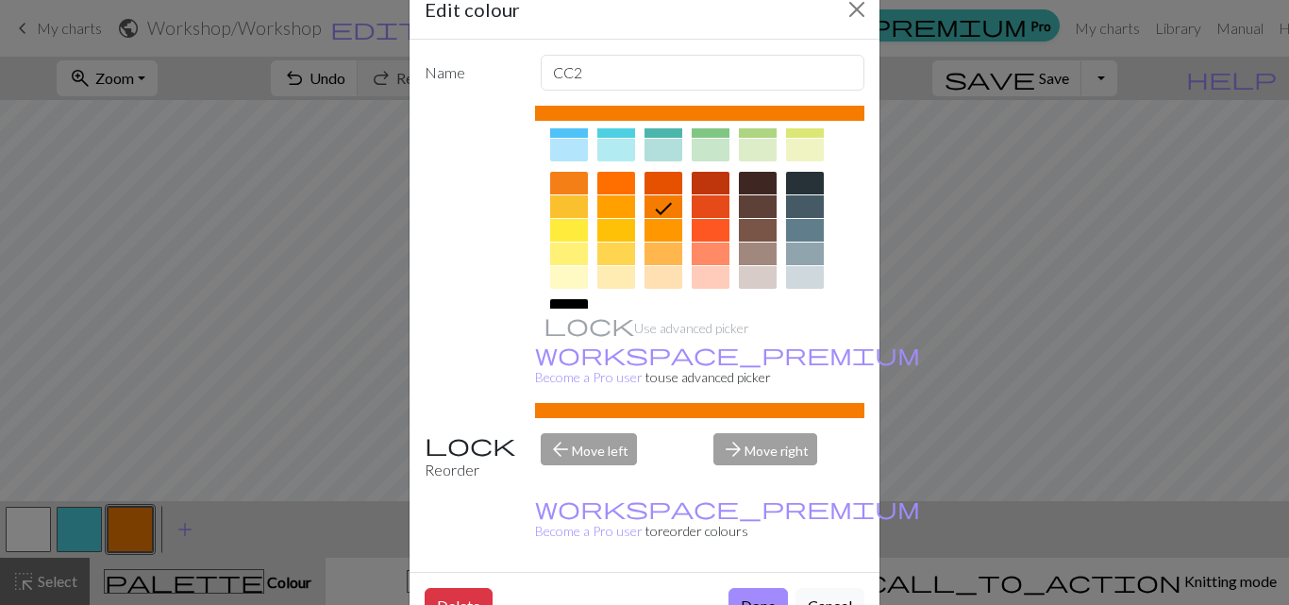
click at [760, 275] on div at bounding box center [758, 277] width 38 height 23
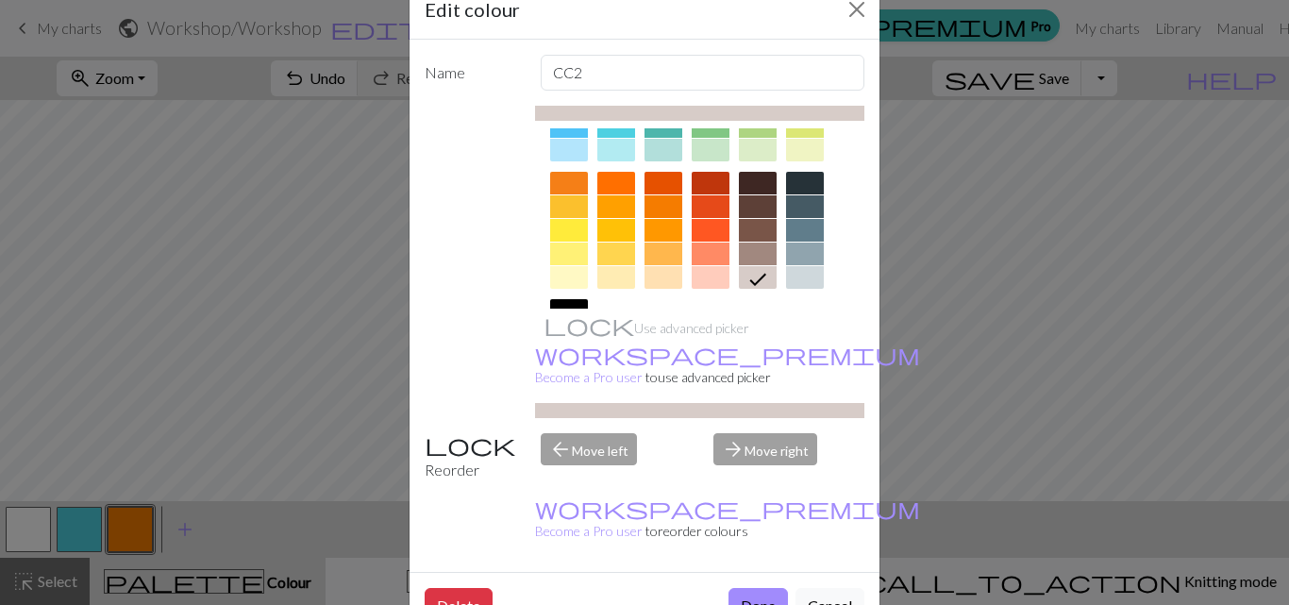
click at [752, 588] on button "Done" at bounding box center [758, 606] width 59 height 36
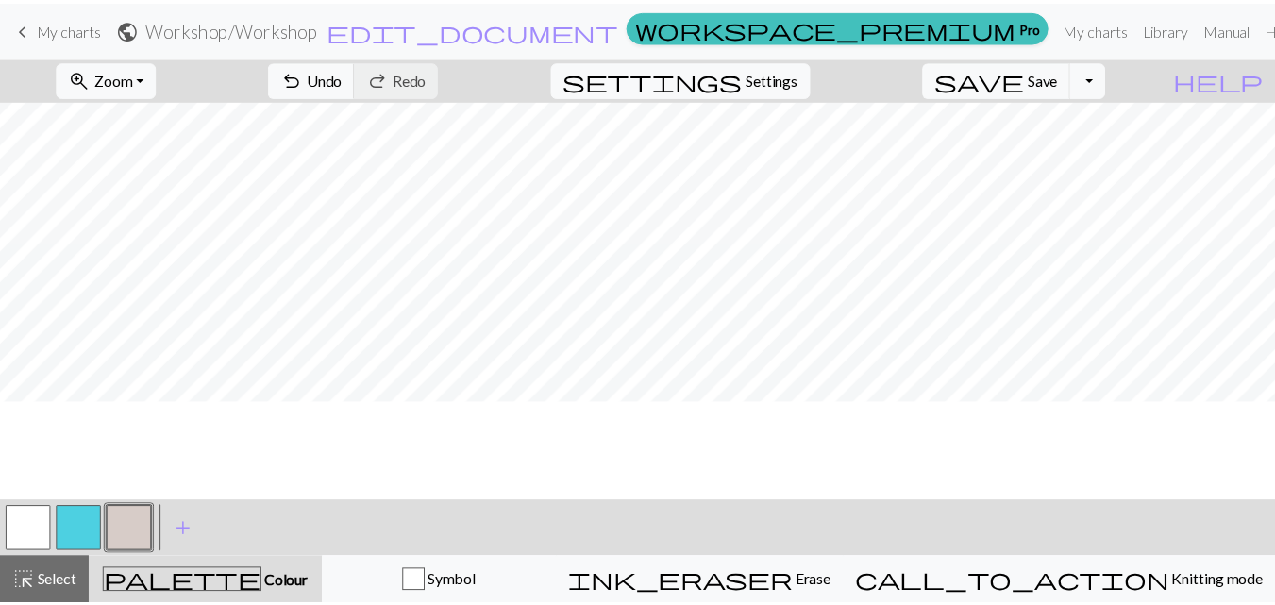
scroll to position [0, 0]
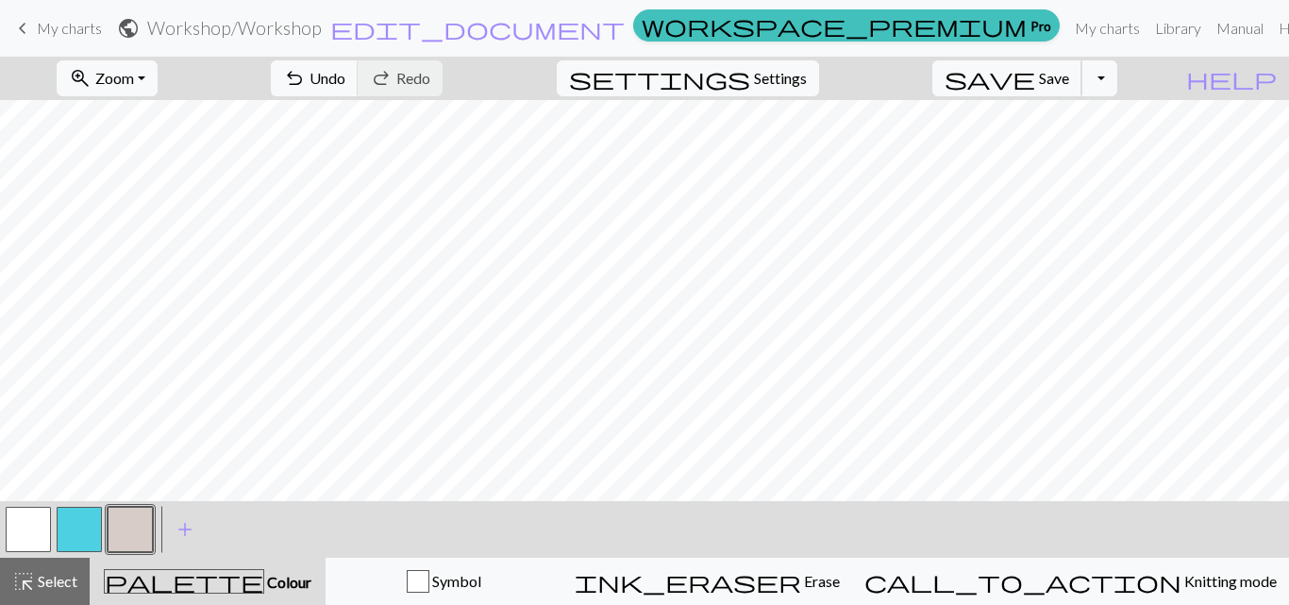
click at [1069, 79] on span "Save" at bounding box center [1054, 78] width 30 height 18
click at [1118, 72] on button "Toggle Dropdown" at bounding box center [1100, 78] width 36 height 36
click at [1109, 149] on button "save_alt Download" at bounding box center [960, 150] width 311 height 30
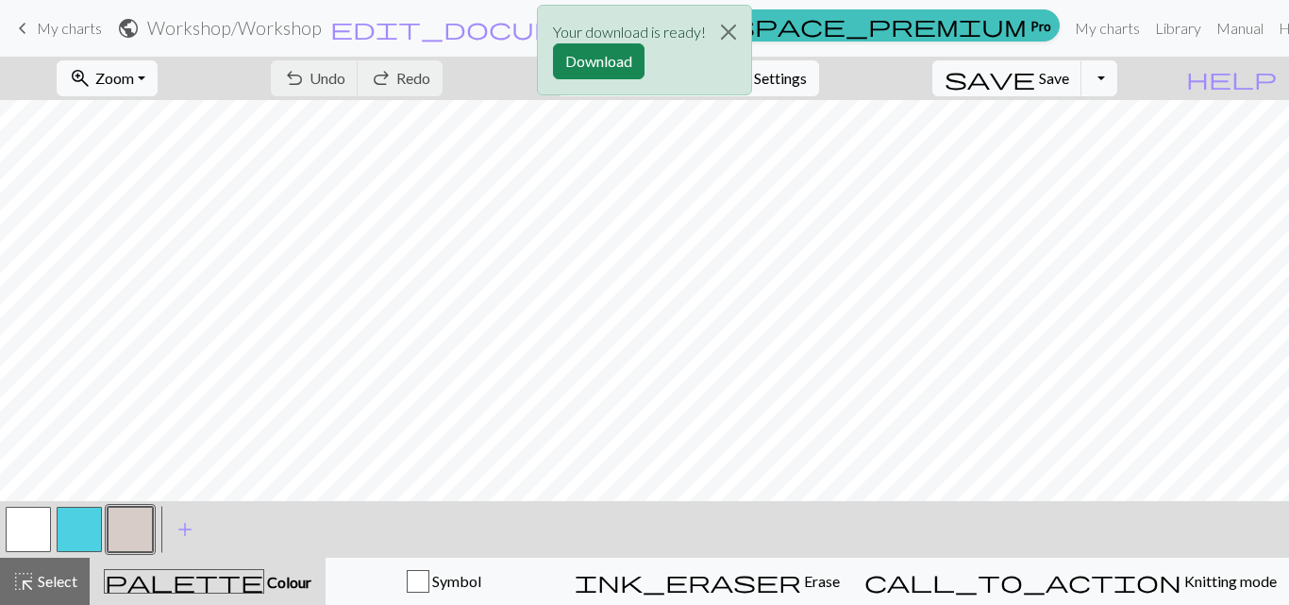
click at [610, 63] on button "Download" at bounding box center [599, 61] width 92 height 36
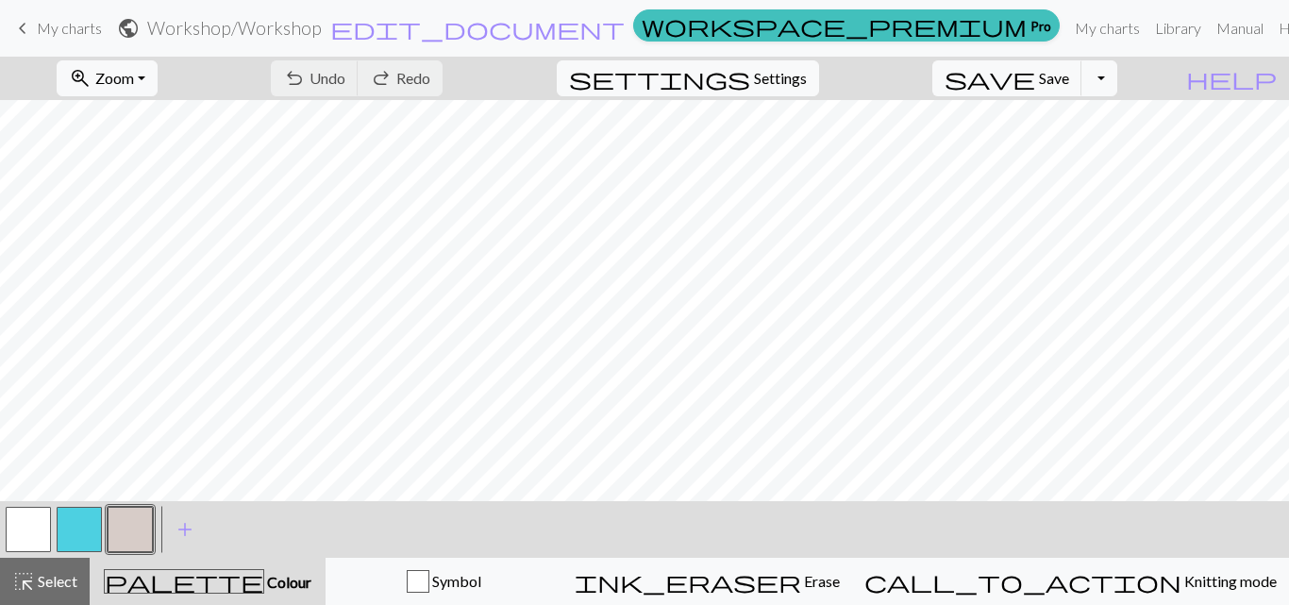
click at [17, 22] on span "keyboard_arrow_left" at bounding box center [22, 28] width 23 height 26
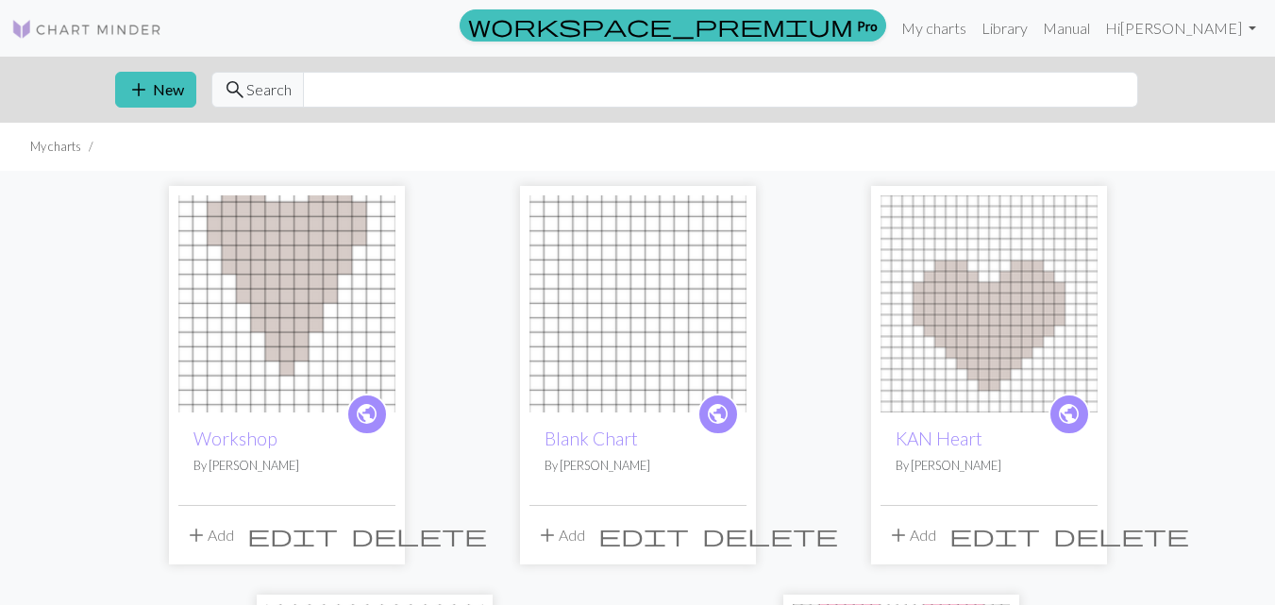
click at [382, 528] on span "delete" at bounding box center [419, 535] width 136 height 26
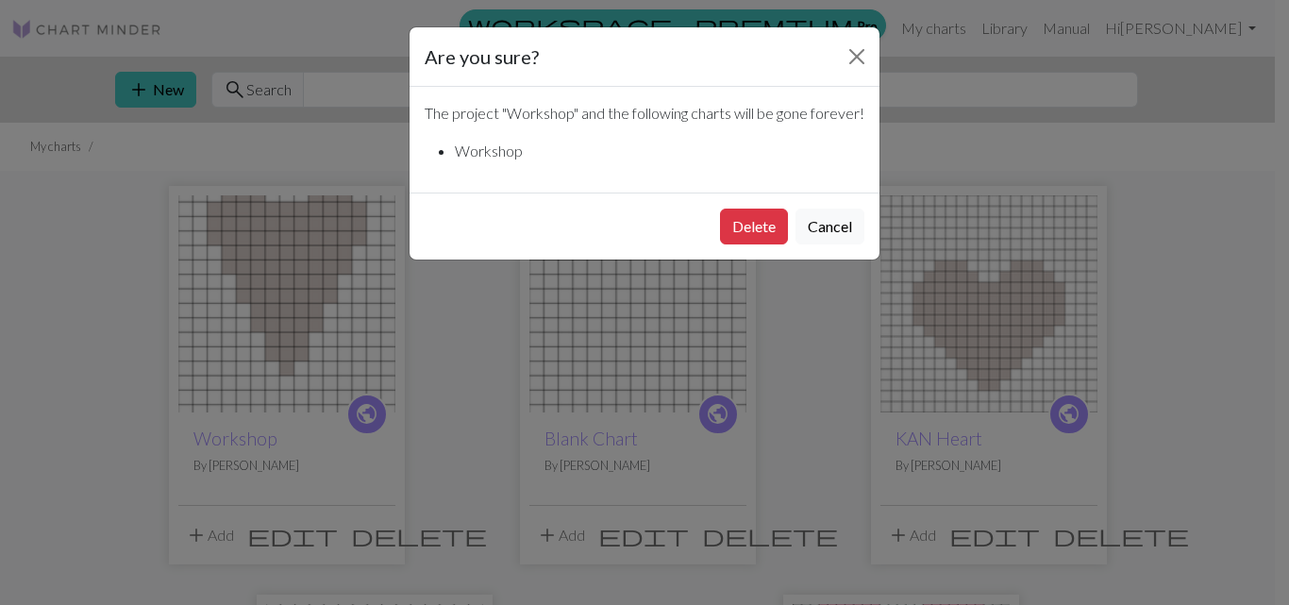
click at [747, 244] on button "Delete" at bounding box center [754, 227] width 68 height 36
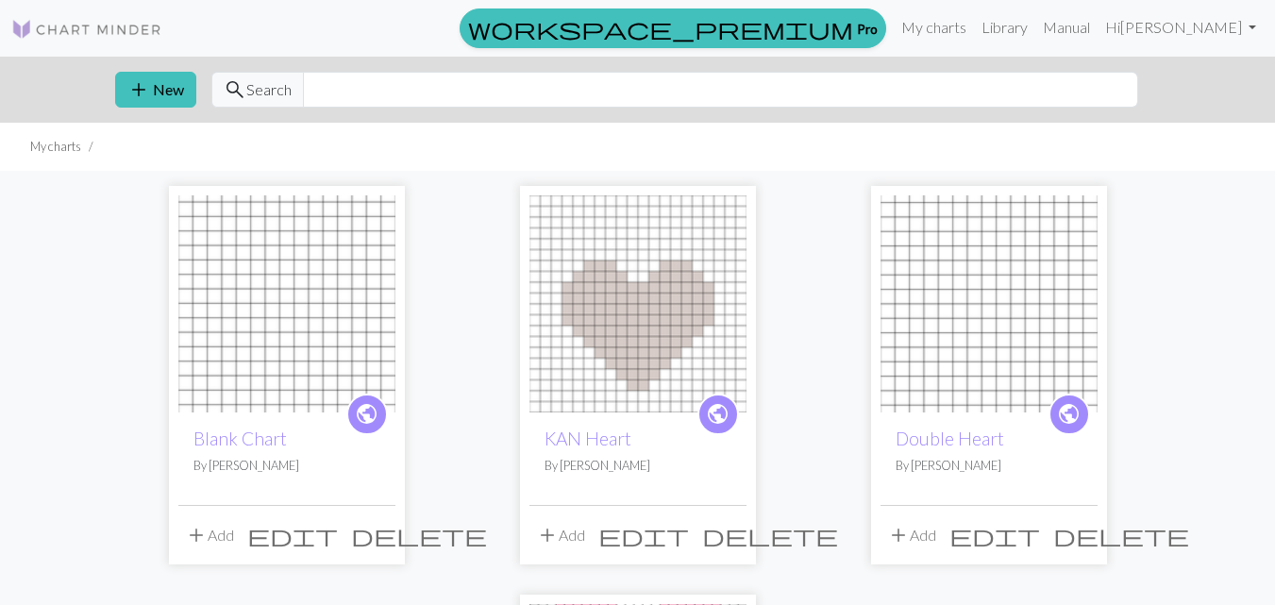
click at [136, 81] on span "add" at bounding box center [138, 89] width 23 height 26
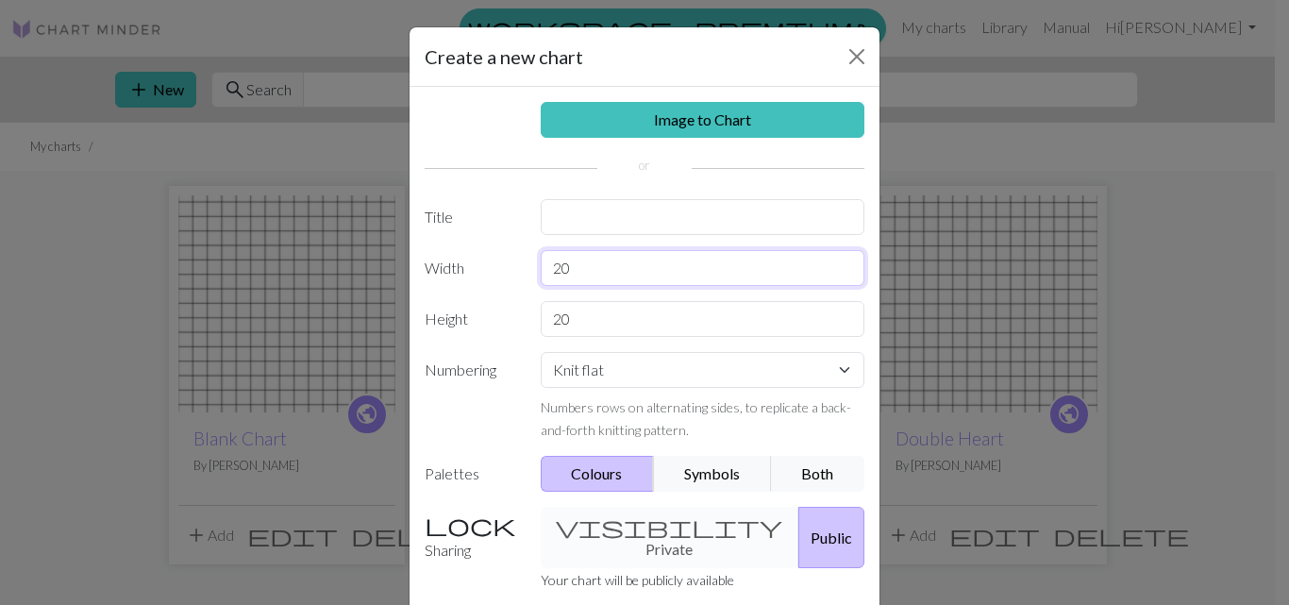
drag, startPoint x: 583, startPoint y: 265, endPoint x: 516, endPoint y: 263, distance: 67.0
click at [516, 263] on div "Width 20" at bounding box center [644, 268] width 463 height 36
type input "15"
click at [571, 319] on input "20" at bounding box center [703, 319] width 325 height 36
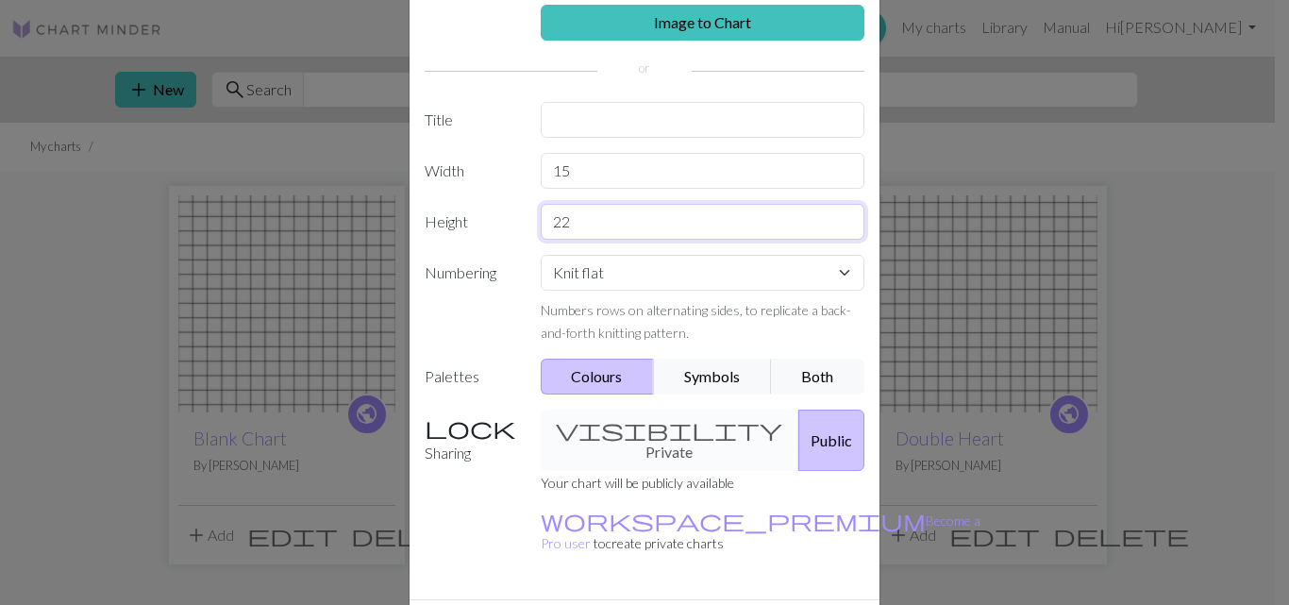
scroll to position [141, 0]
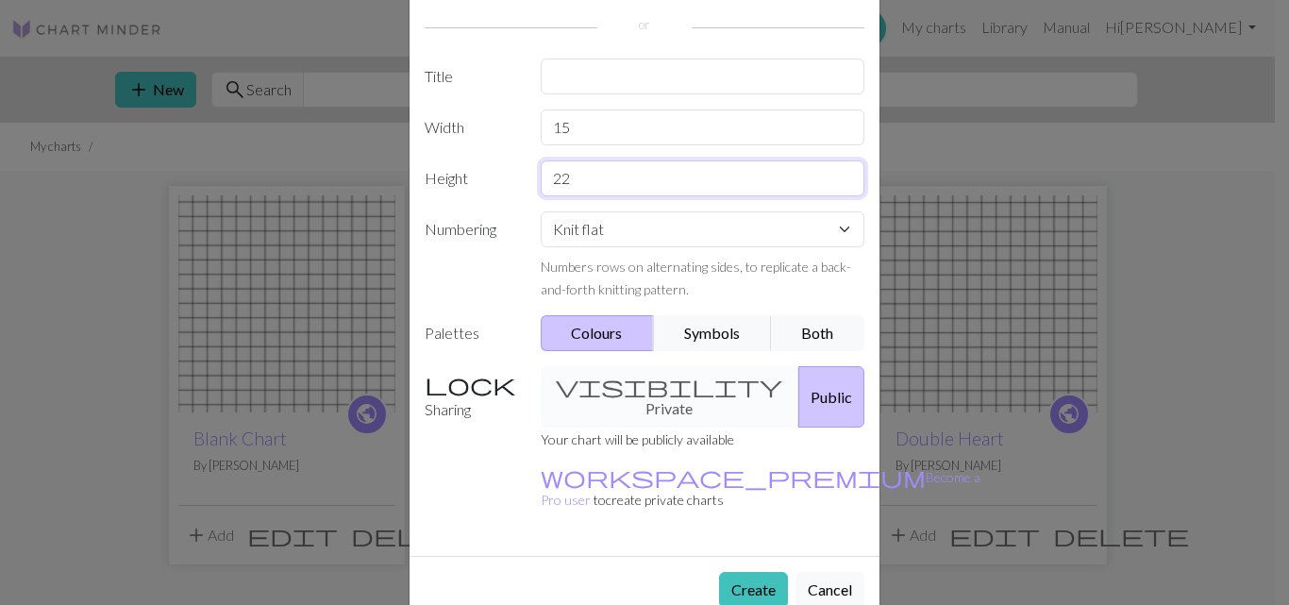
type input "22"
click at [568, 73] on input "text" at bounding box center [703, 77] width 325 height 36
type input "Heart"
click at [752, 572] on button "Create" at bounding box center [753, 590] width 69 height 36
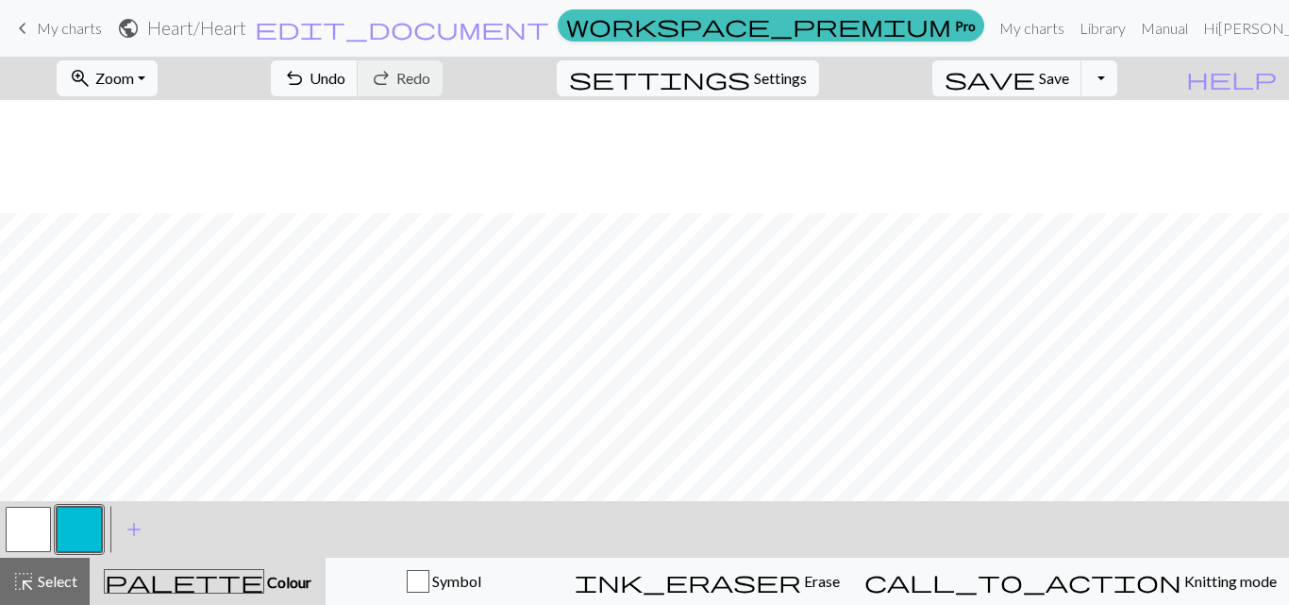
scroll to position [113, 0]
click at [1118, 73] on button "Toggle Dropdown" at bounding box center [1100, 78] width 36 height 36
click at [1095, 143] on button "save_alt Download" at bounding box center [960, 150] width 311 height 30
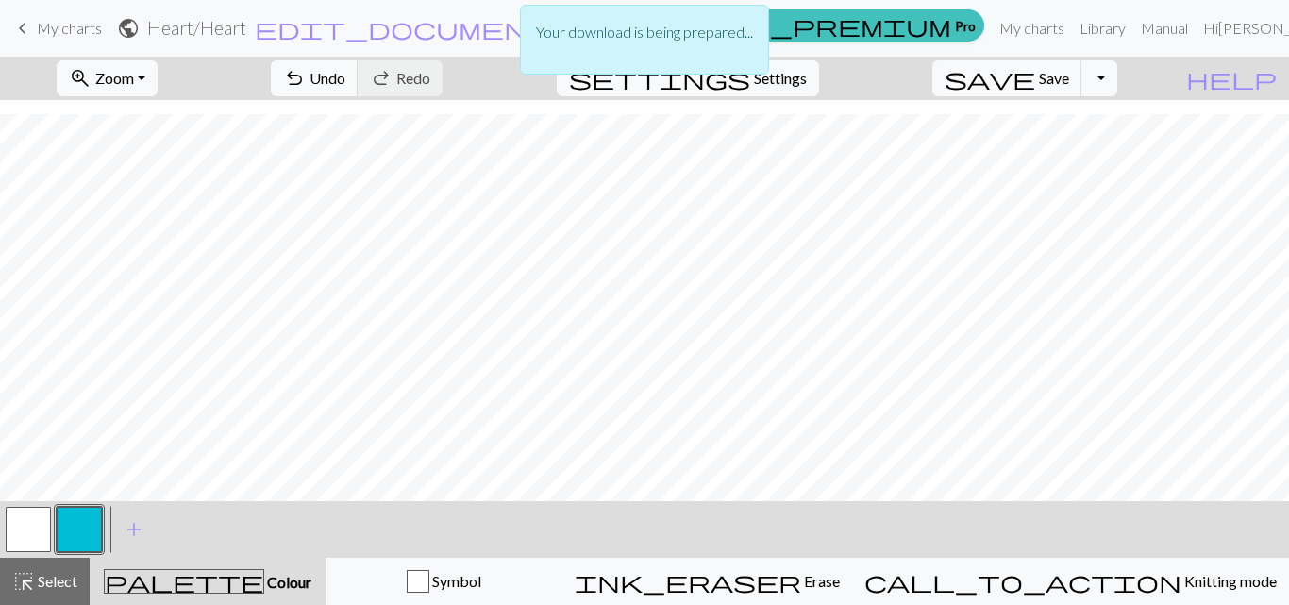
click at [1087, 81] on div "Your download is being prepared..." at bounding box center [644, 45] width 1289 height 90
click at [1130, 78] on div "Your download is being prepared..." at bounding box center [644, 45] width 1289 height 90
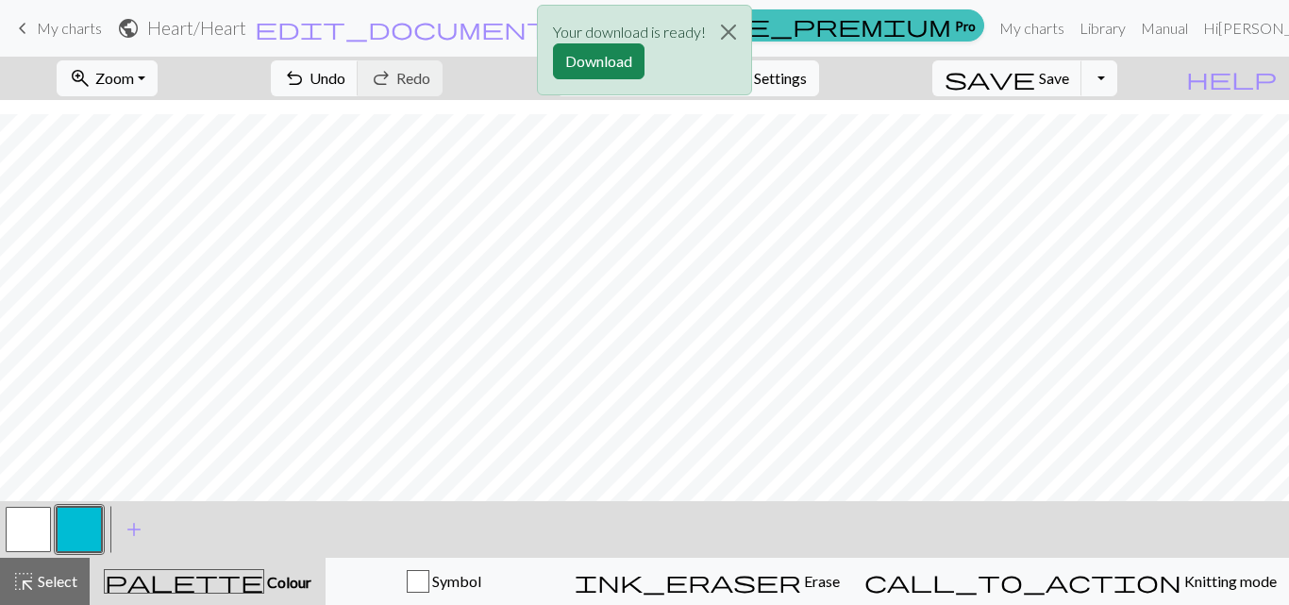
click at [603, 61] on button "Download" at bounding box center [599, 61] width 92 height 36
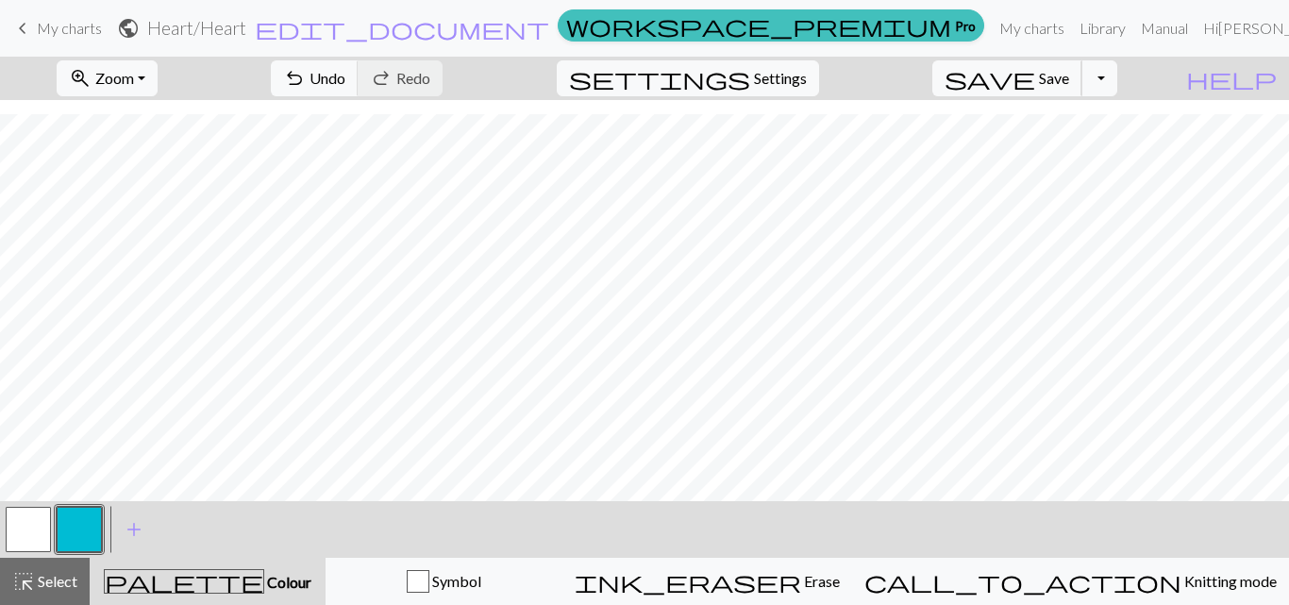
click at [1069, 81] on span "Save" at bounding box center [1054, 78] width 30 height 18
